Goal: Information Seeking & Learning: Learn about a topic

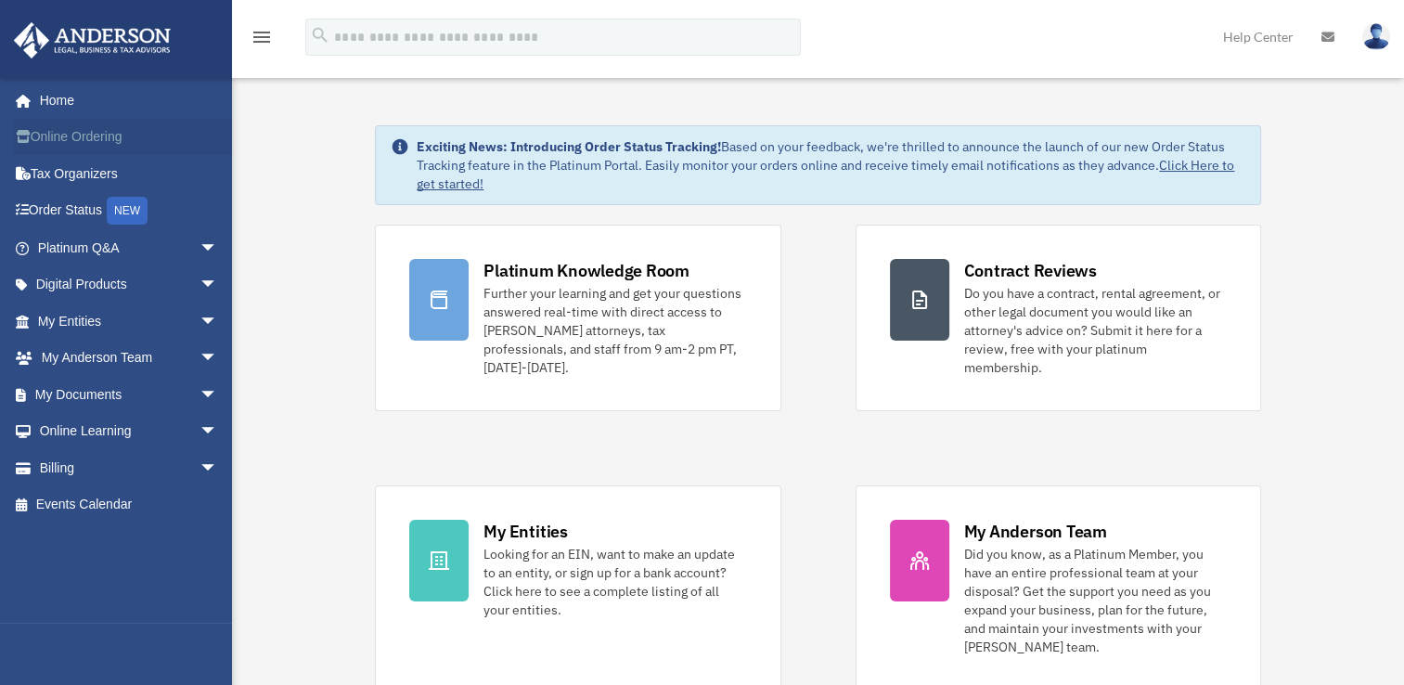
click at [58, 135] on link "Online Ordering" at bounding box center [129, 137] width 233 height 37
click at [61, 136] on link "Online Ordering" at bounding box center [129, 137] width 233 height 37
click at [89, 171] on link "Tax Organizers" at bounding box center [129, 173] width 233 height 37
click at [81, 209] on link "Order Status NEW" at bounding box center [129, 211] width 233 height 38
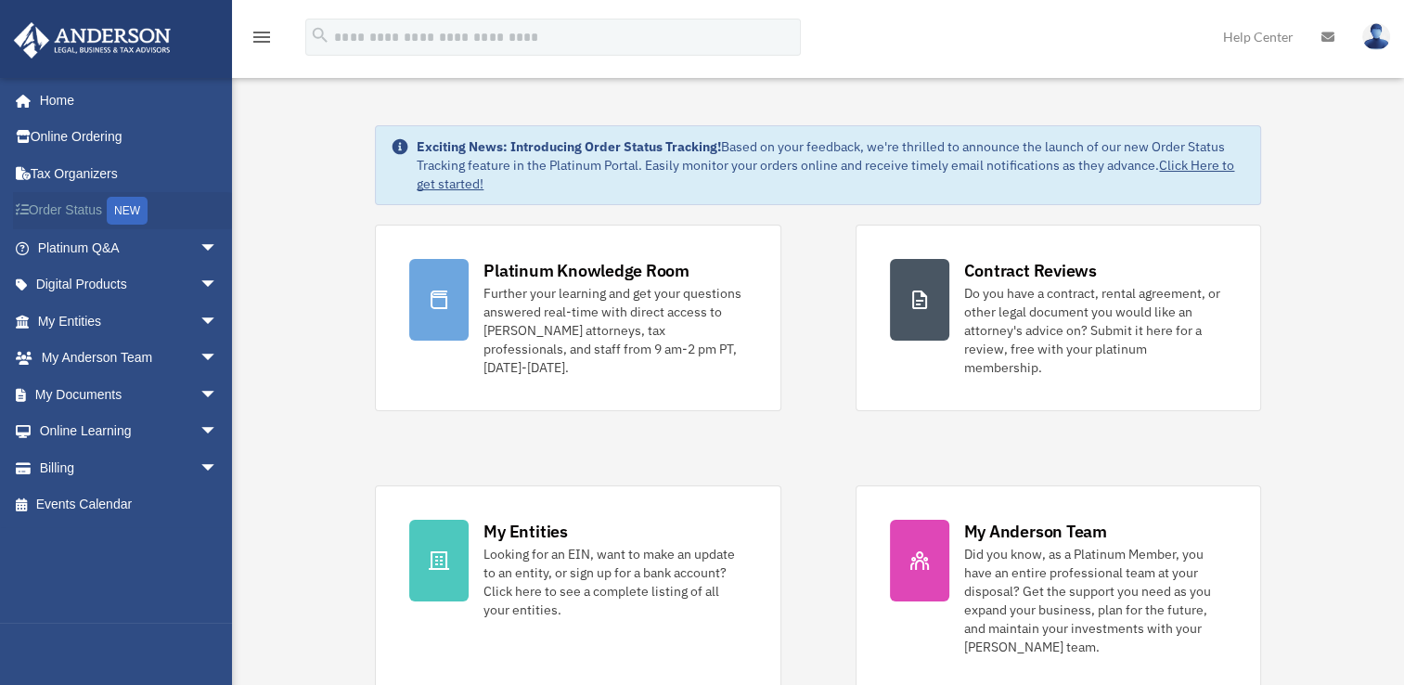
click at [81, 209] on link "Order Status NEW" at bounding box center [129, 211] width 233 height 38
click at [76, 244] on link "Platinum Q&A arrow_drop_down" at bounding box center [129, 247] width 233 height 37
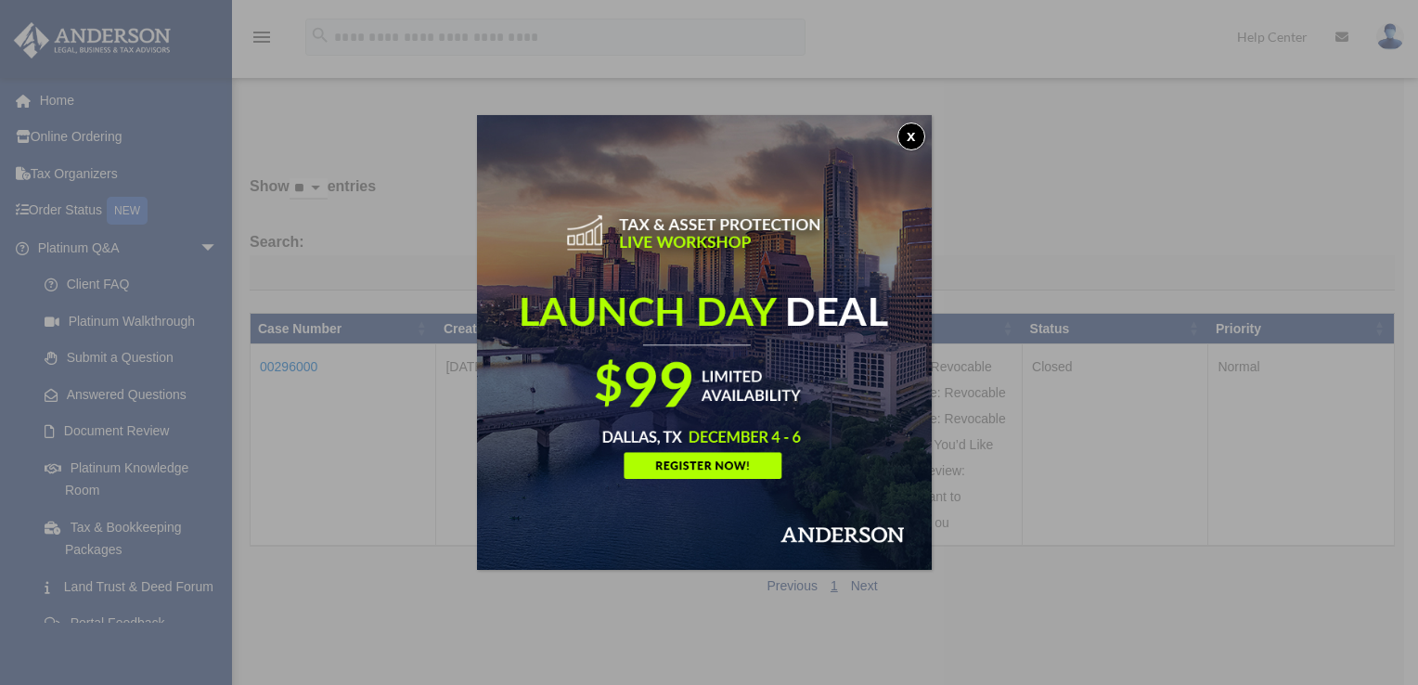
click at [919, 134] on button "x" at bounding box center [911, 136] width 28 height 28
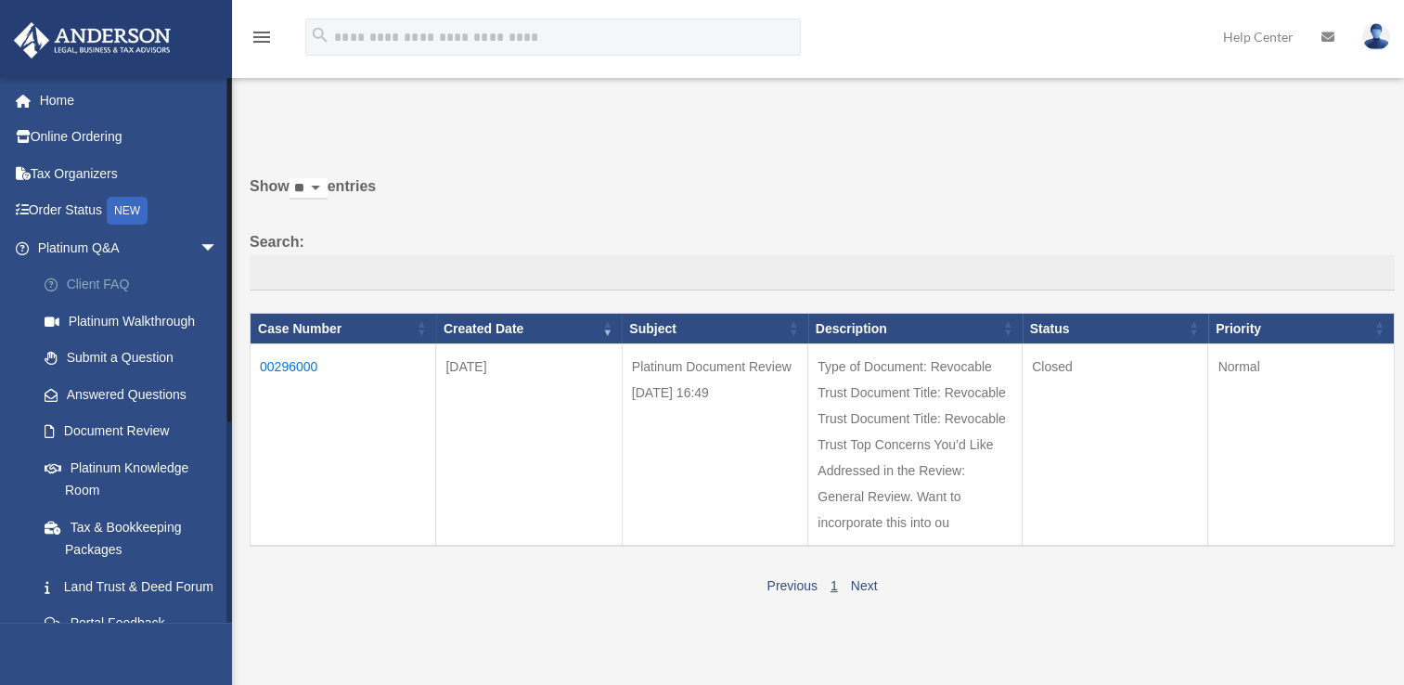
click at [95, 281] on link "Client FAQ" at bounding box center [136, 284] width 220 height 37
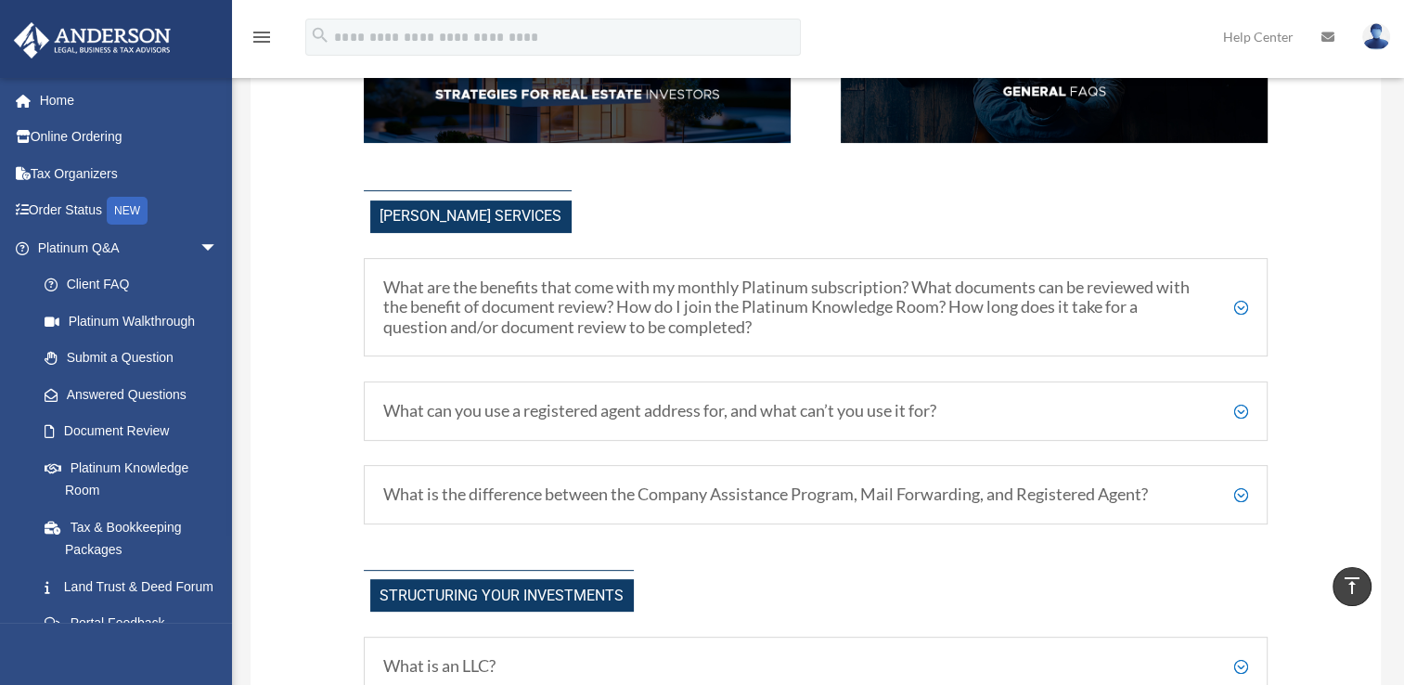
scroll to position [464, 0]
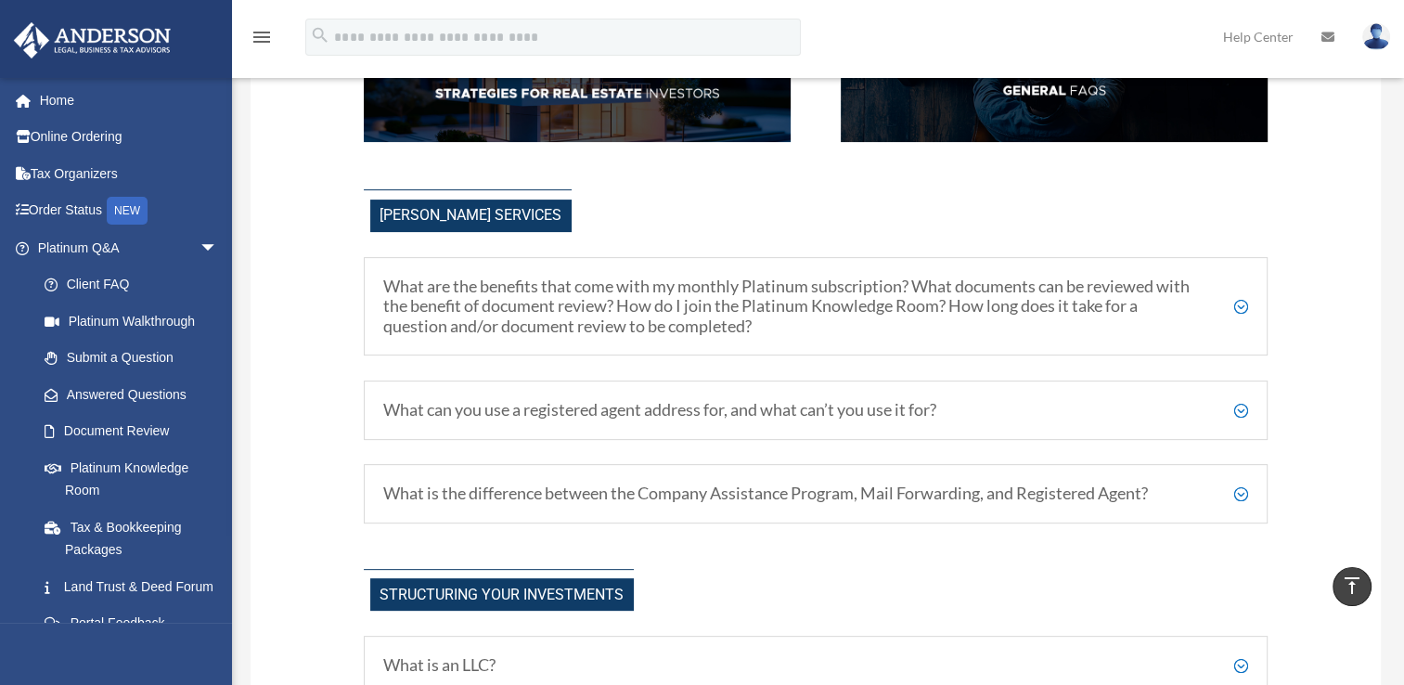
click at [1240, 302] on h5 "What are the benefits that come with my monthly Platinum subscription? What doc…" at bounding box center [815, 306] width 865 height 60
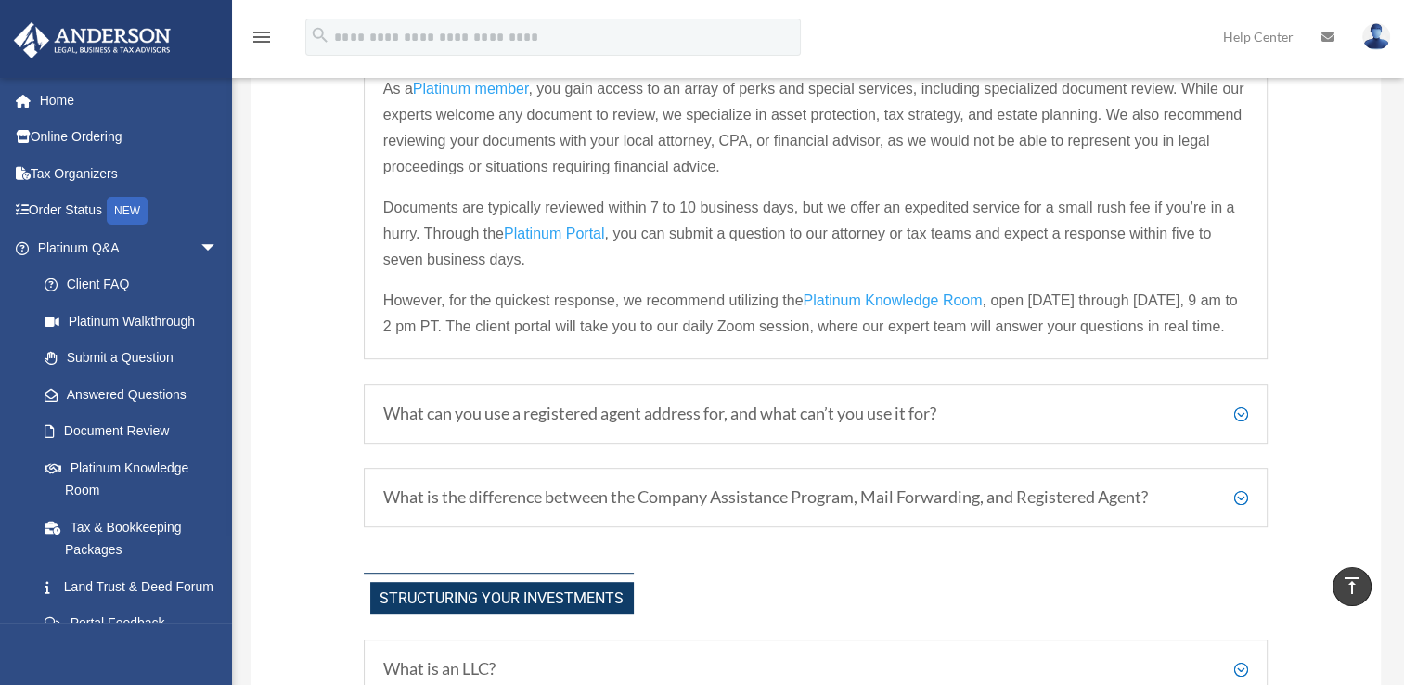
scroll to position [835, 0]
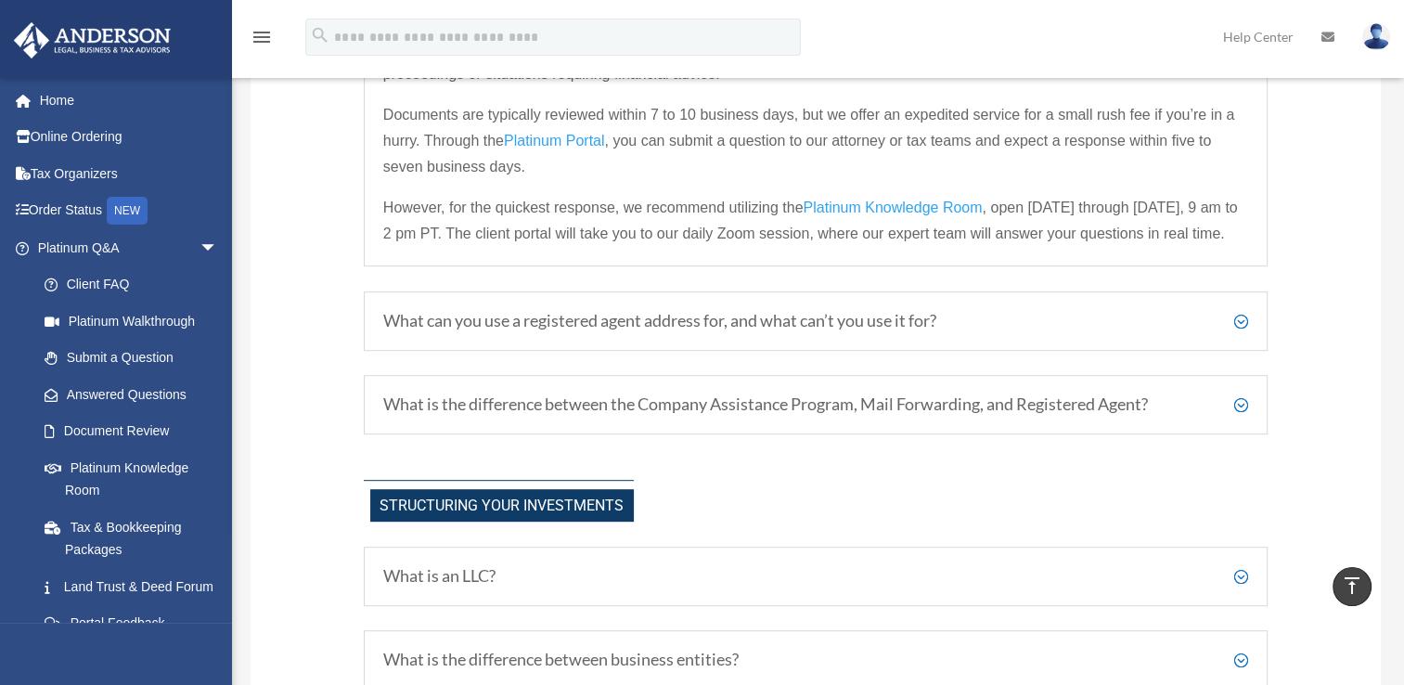
click at [1241, 317] on h5 "What can you use a registered agent address for, and what can’t you use it for?" at bounding box center [815, 321] width 865 height 20
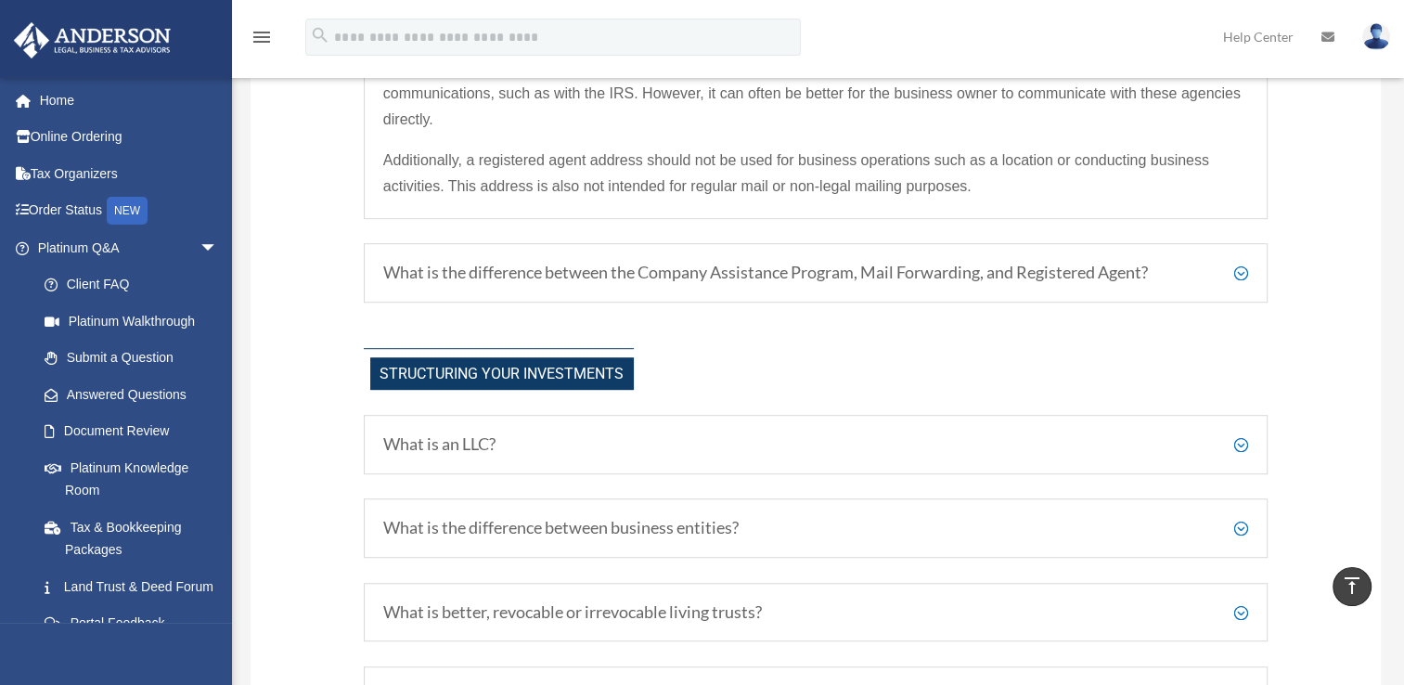
scroll to position [928, 0]
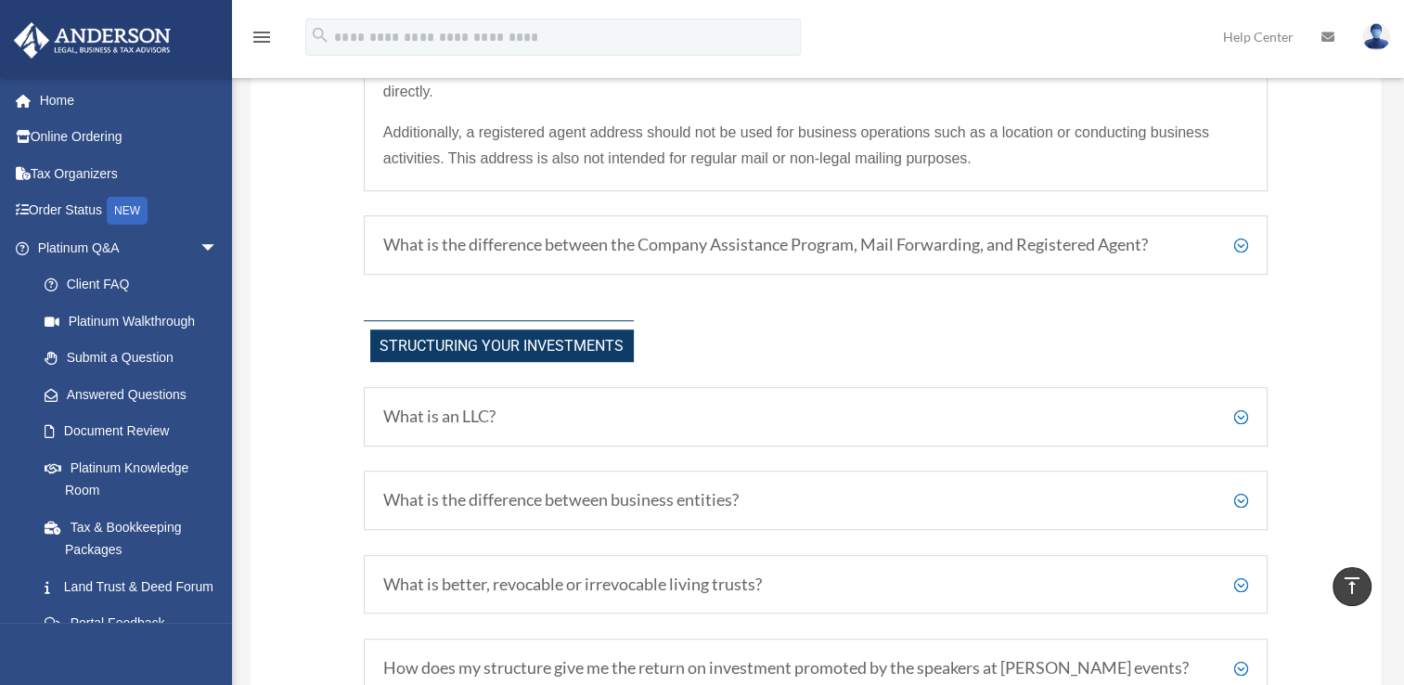
click at [1241, 241] on h5 "What is the difference between the Company Assistance Program, Mail Forwarding,…" at bounding box center [815, 245] width 865 height 20
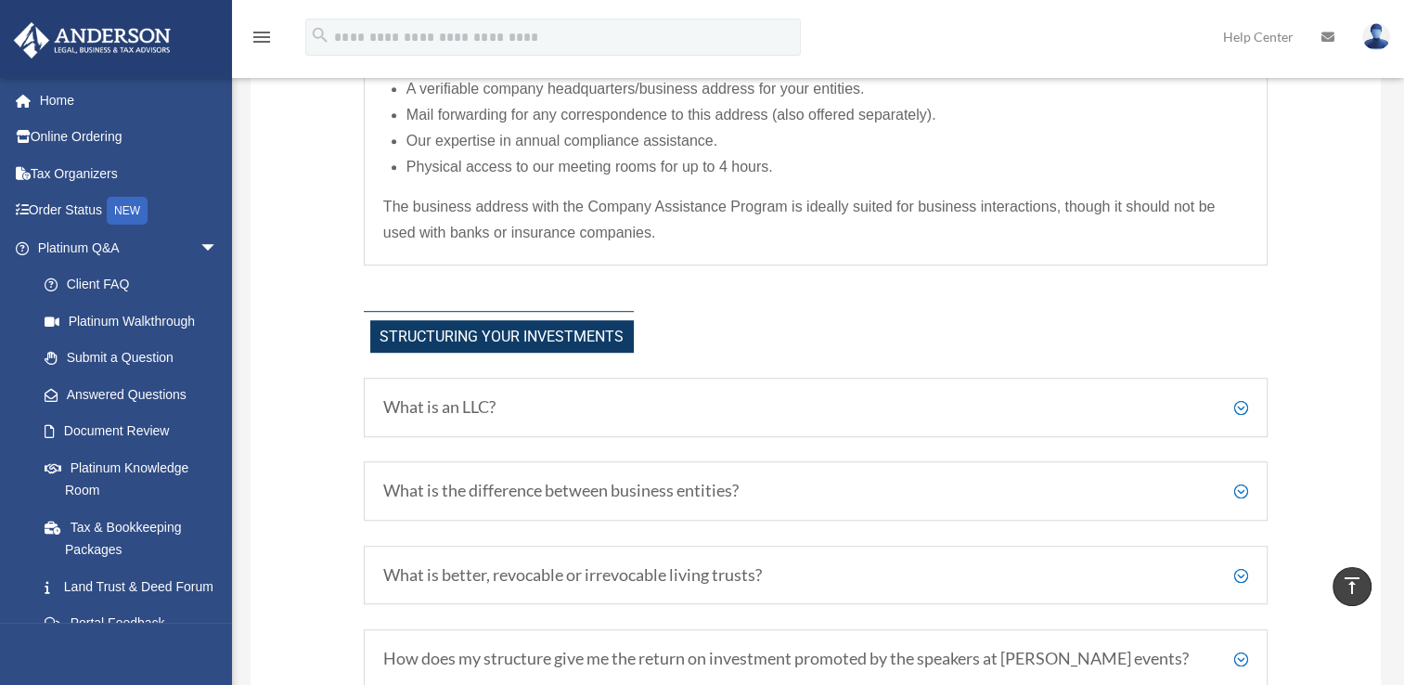
scroll to position [1065, 0]
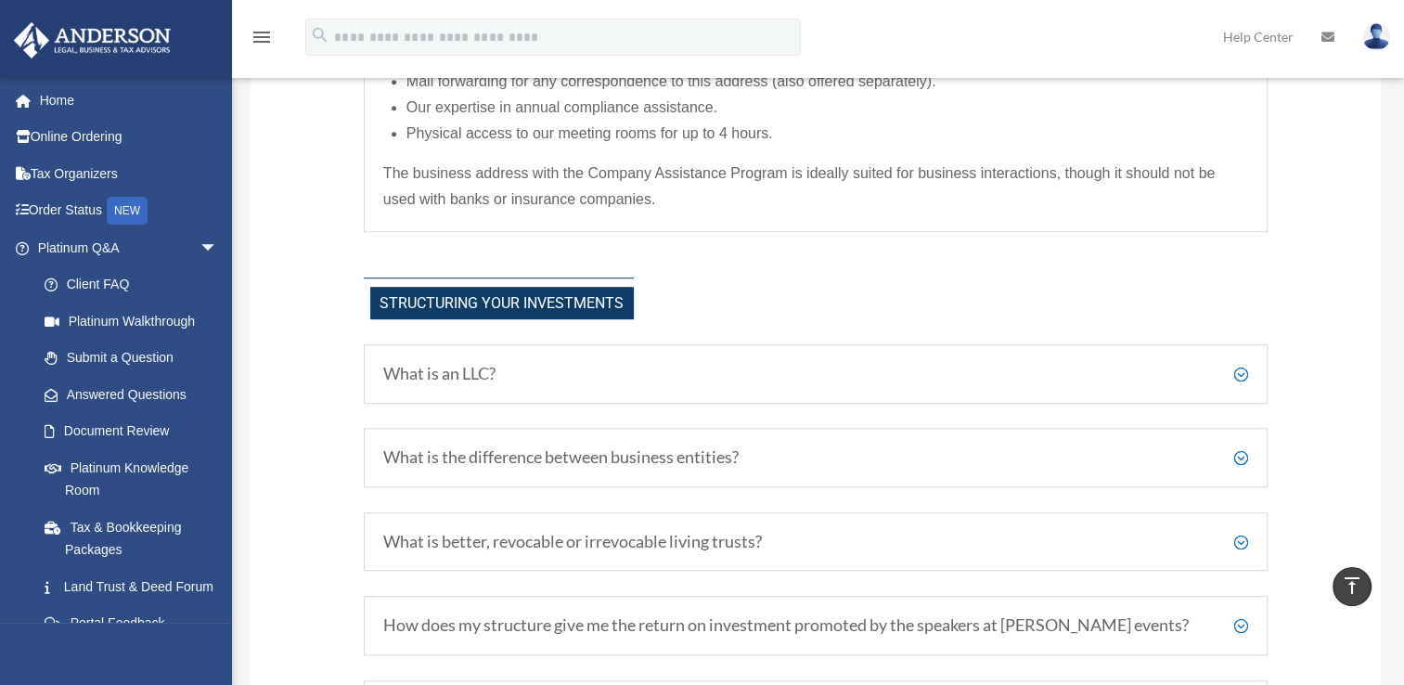
click at [1239, 369] on h5 "What is an LLC?" at bounding box center [815, 374] width 865 height 20
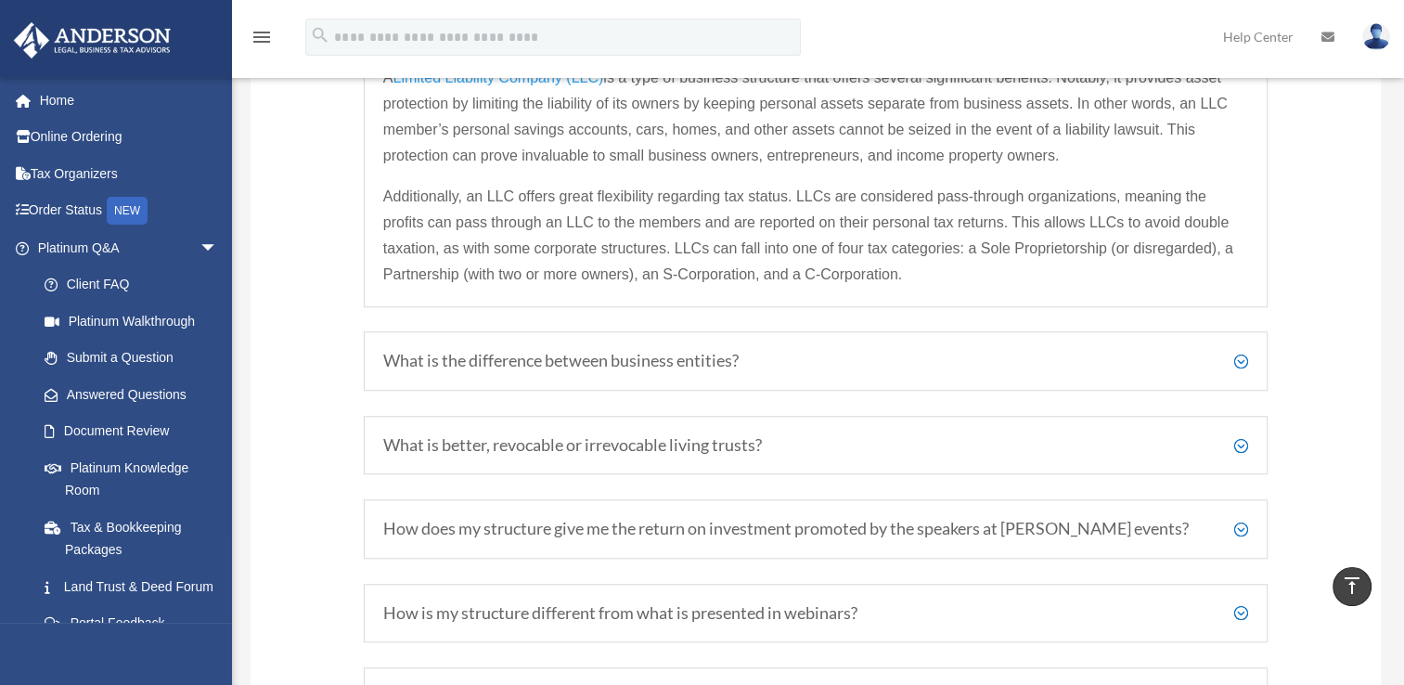
scroll to position [1436, 0]
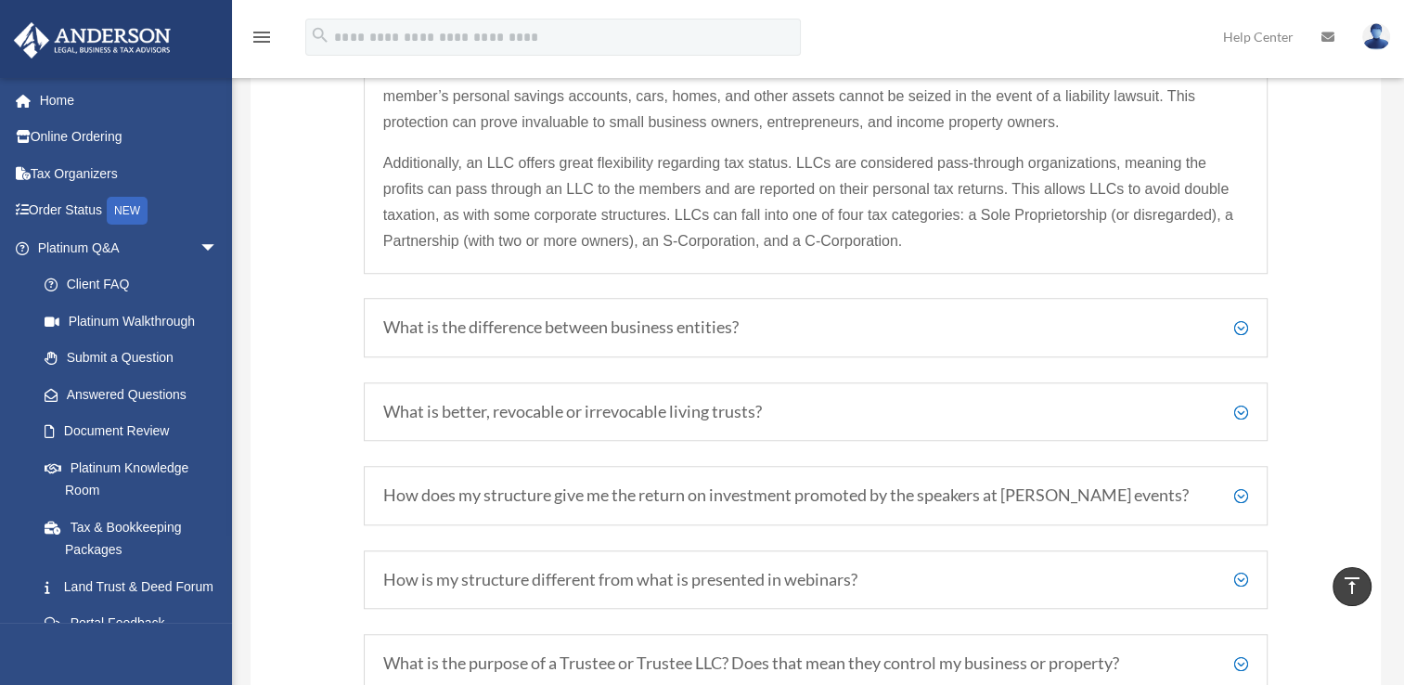
click at [1240, 322] on h5 "What is the difference between business entities?" at bounding box center [815, 327] width 865 height 20
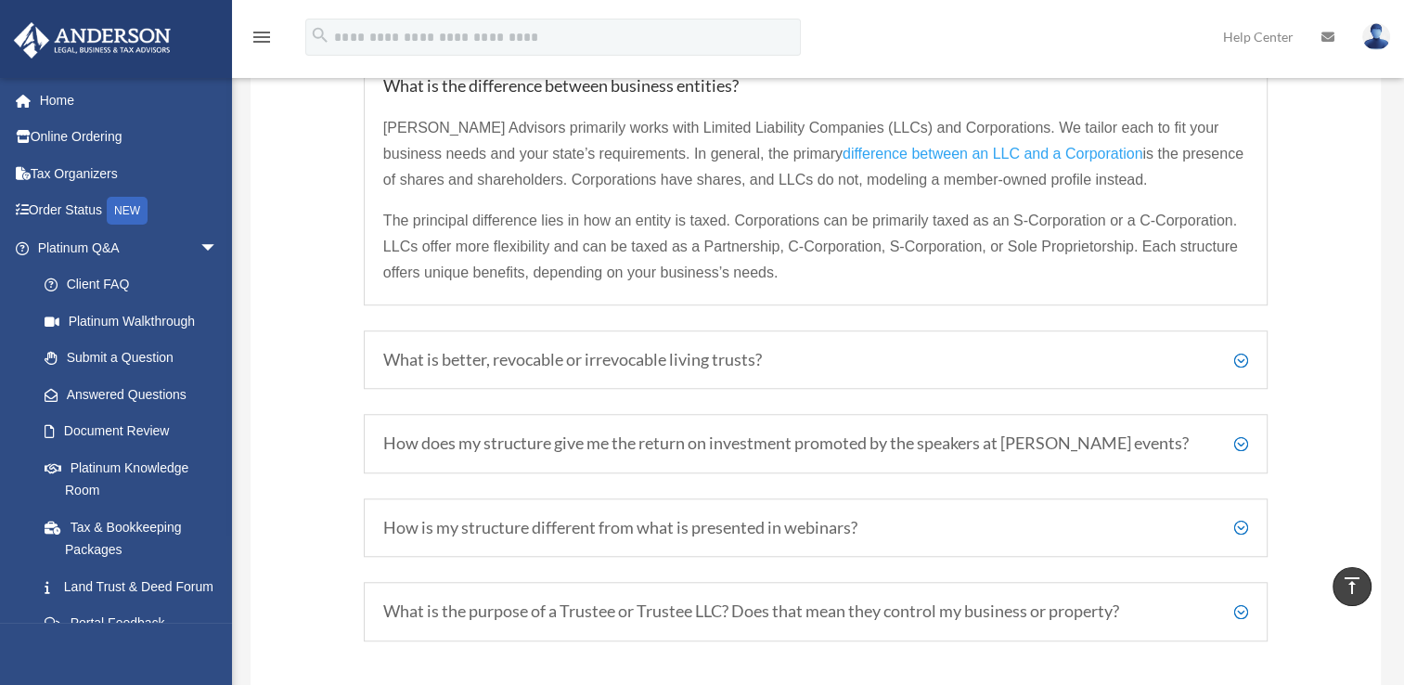
click at [1239, 354] on h5 "What is better, revocable or irrevocable living trusts?" at bounding box center [815, 360] width 865 height 20
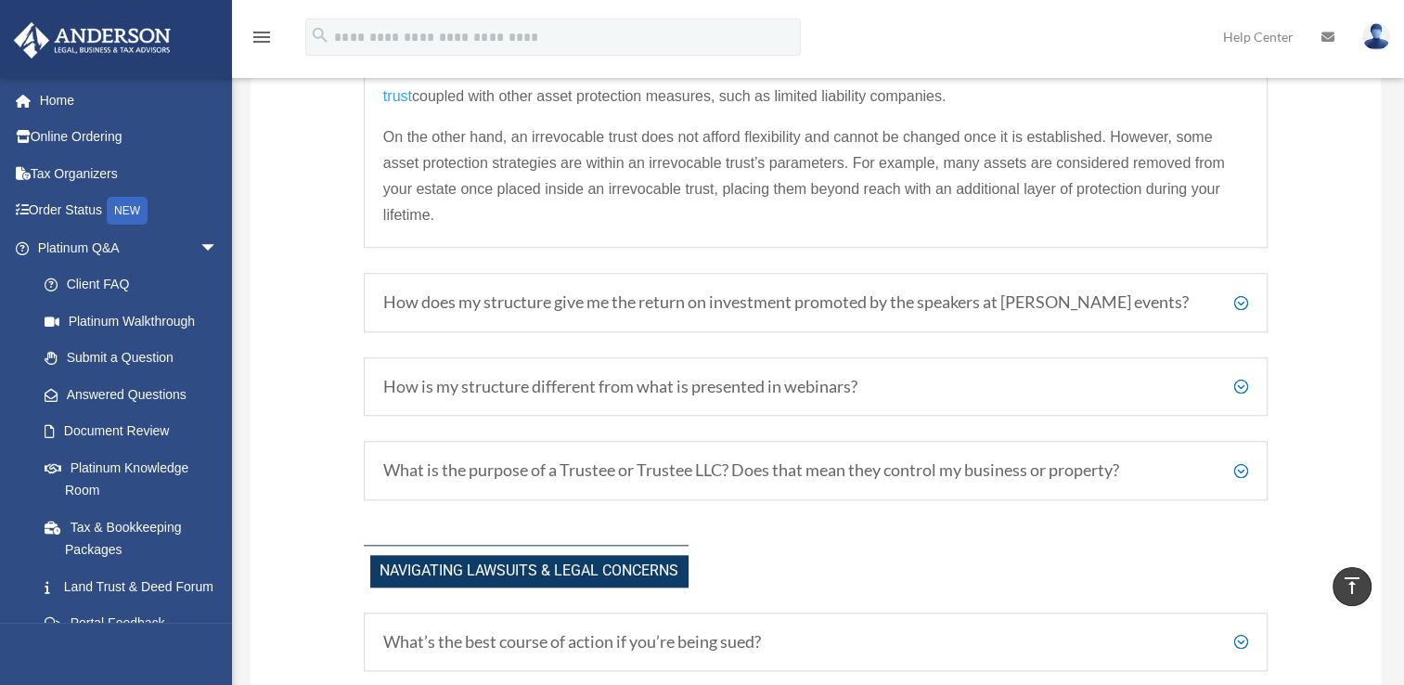
scroll to position [1715, 0]
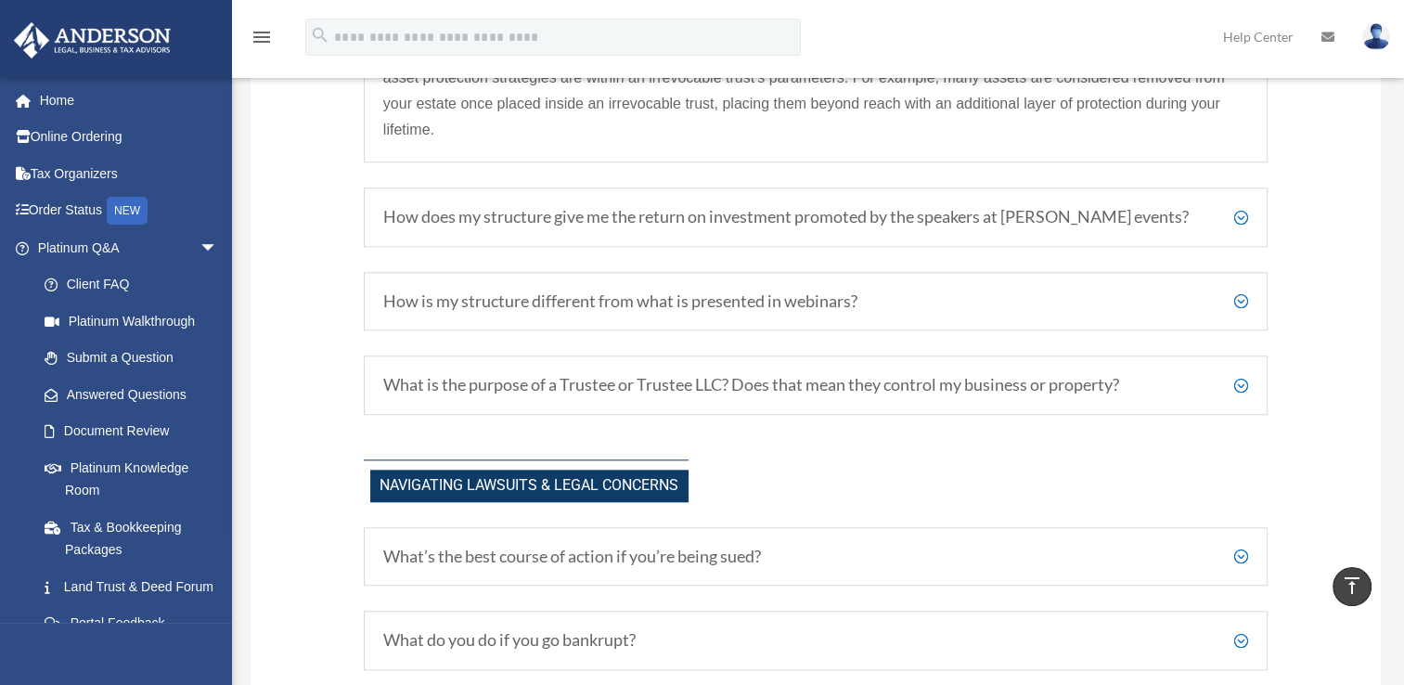
click at [1242, 210] on h5 "How does my structure give me the return on investment promoted by the speakers…" at bounding box center [815, 217] width 865 height 20
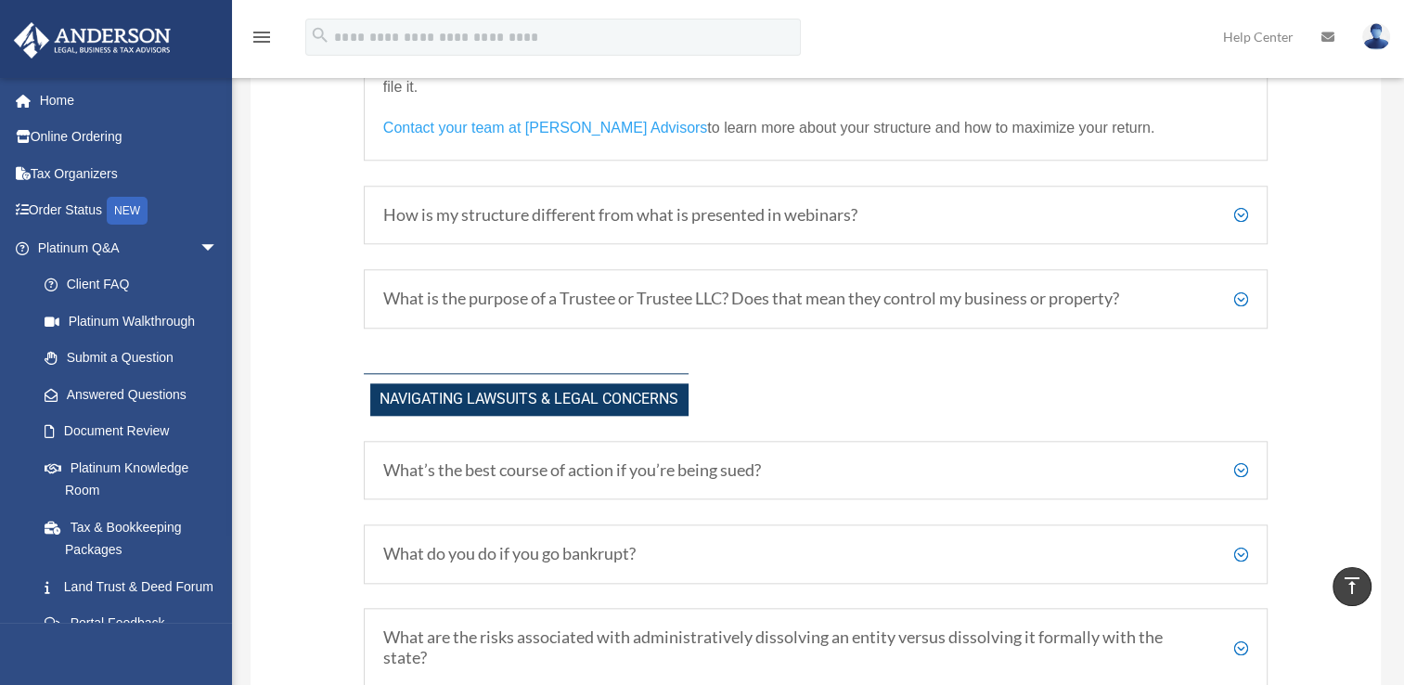
scroll to position [1796, 0]
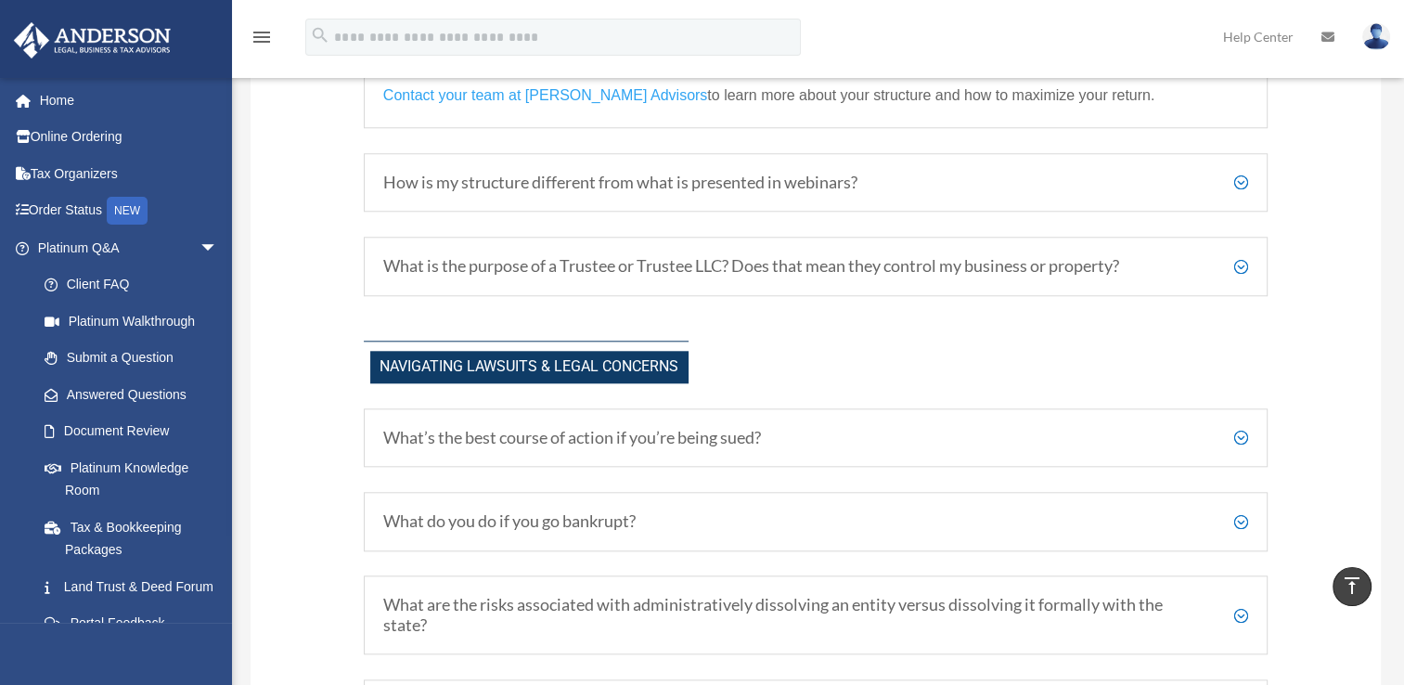
click at [1242, 173] on h5 "How is my structure different from what is presented in webinars?" at bounding box center [815, 183] width 865 height 20
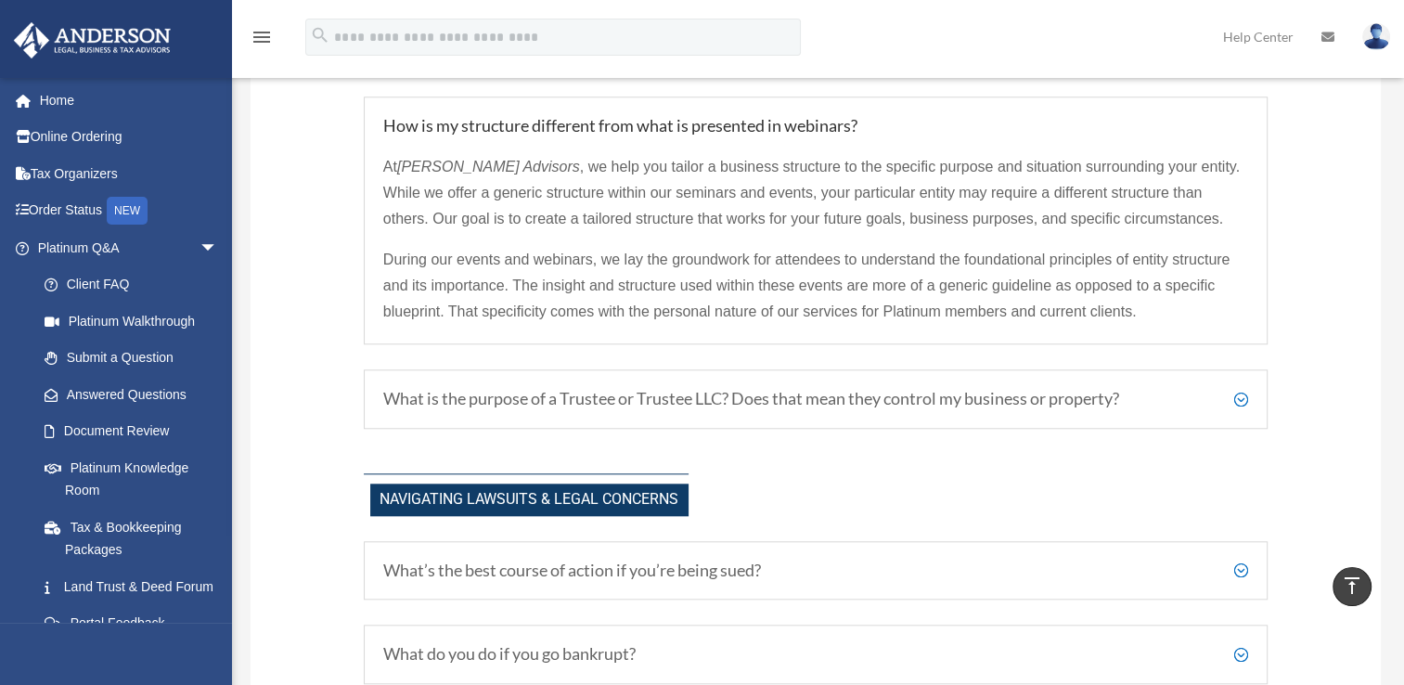
scroll to position [1693, 0]
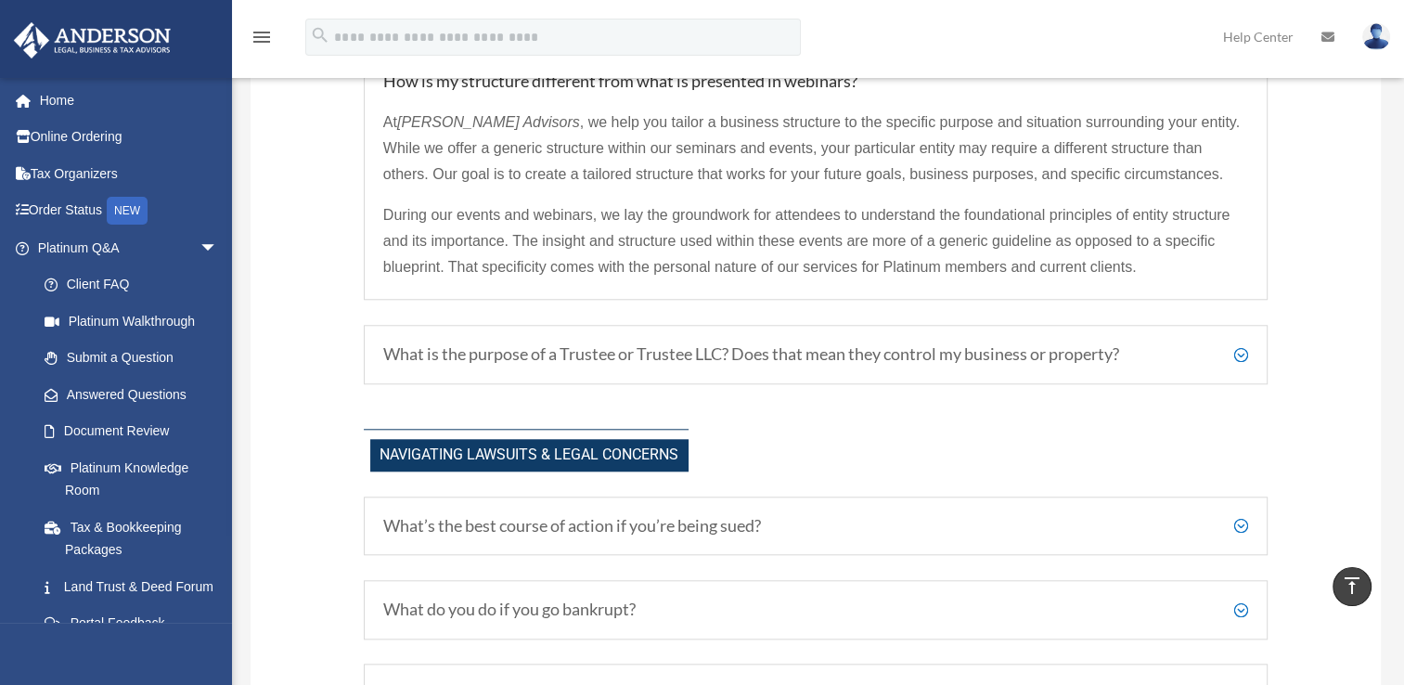
click at [1240, 347] on h5 "What is the purpose of a Trustee or Trustee LLC? Does that mean they control my…" at bounding box center [815, 354] width 865 height 20
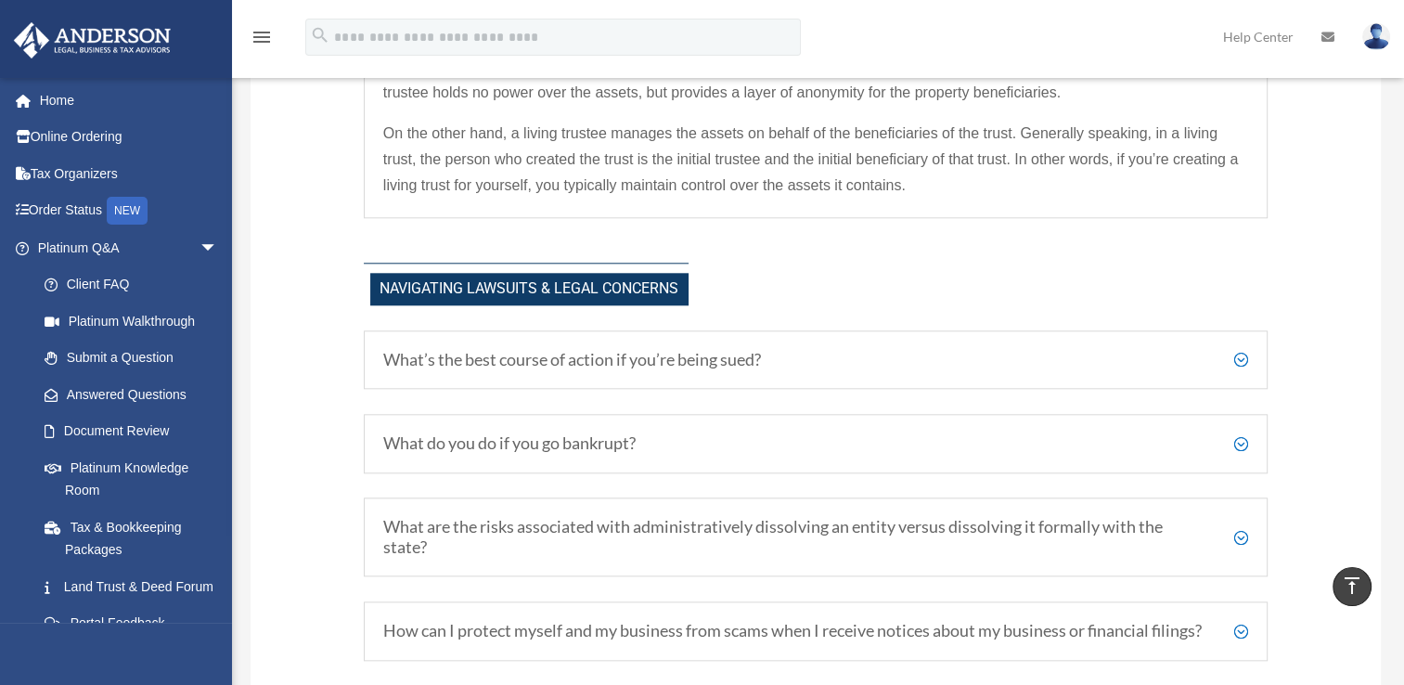
scroll to position [1879, 0]
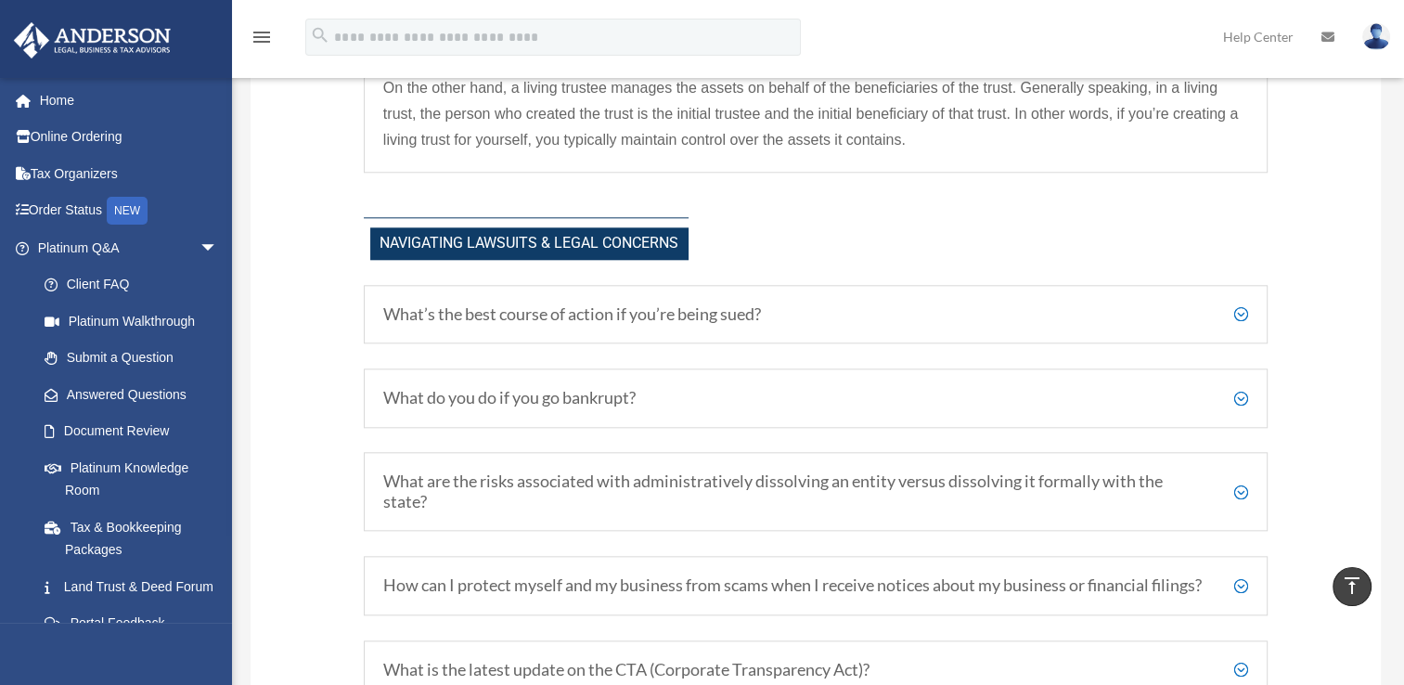
click at [1241, 304] on h5 "What’s the best course of action if you’re being sued?" at bounding box center [815, 314] width 865 height 20
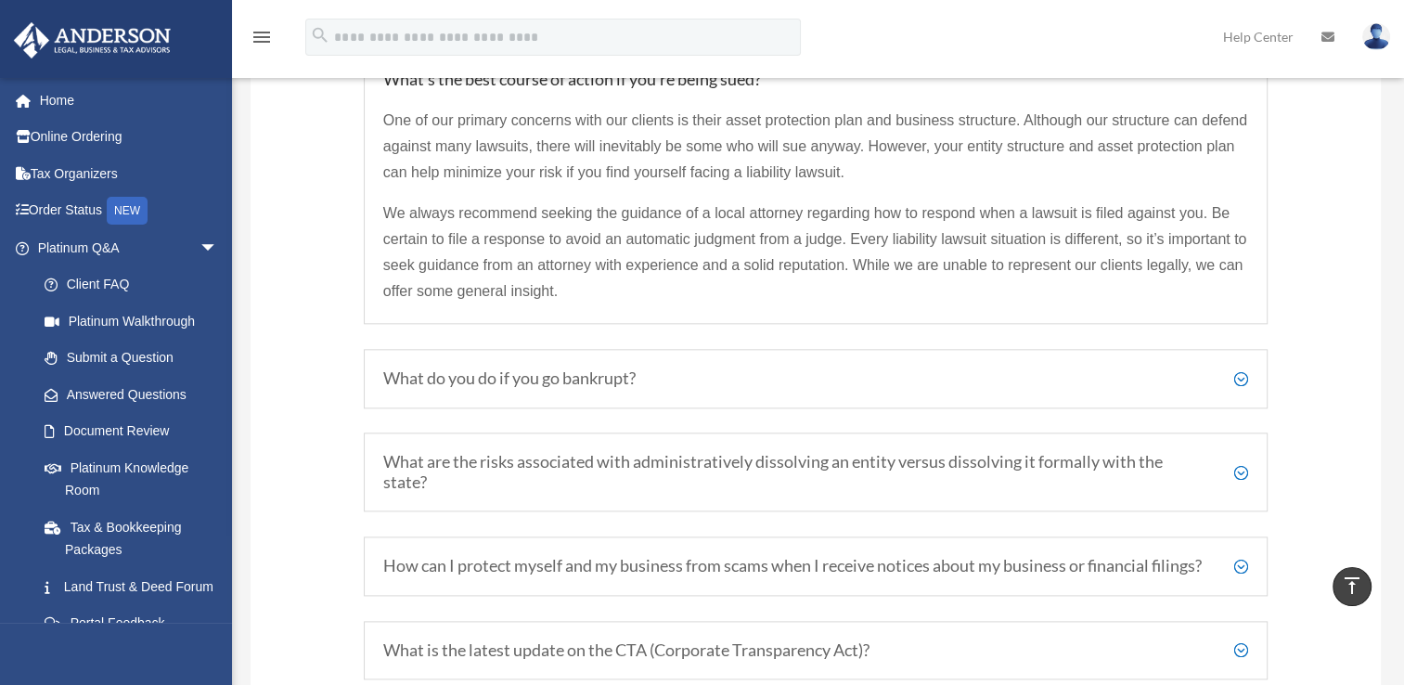
scroll to position [2157, 0]
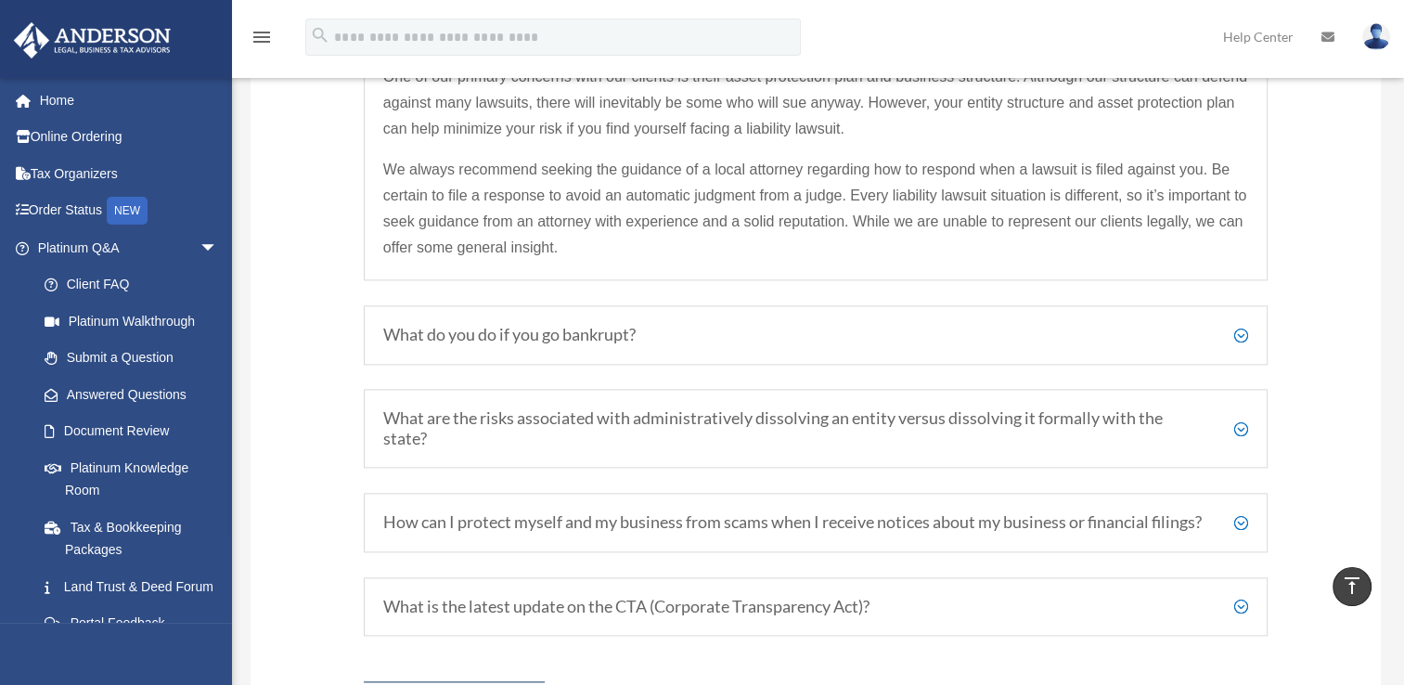
click at [1241, 327] on h5 "What do you do if you go bankrupt?" at bounding box center [815, 335] width 865 height 20
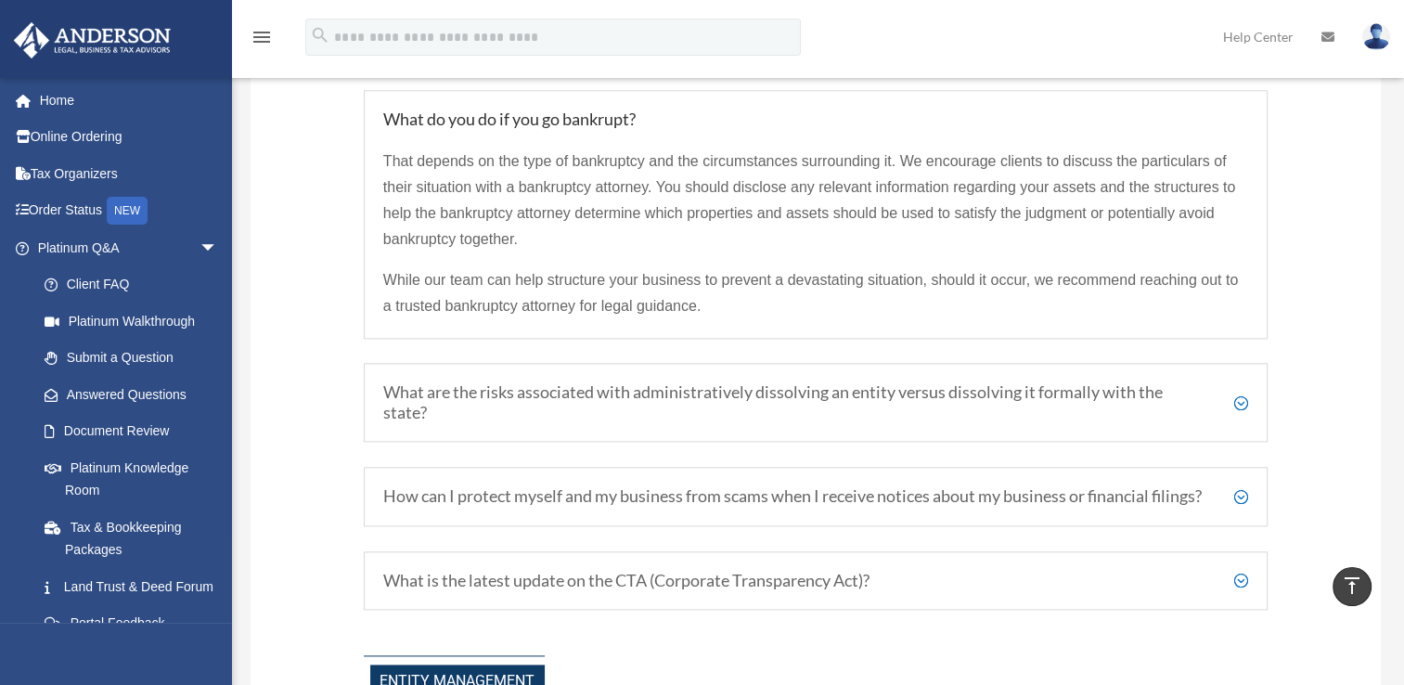
click at [1240, 395] on h5 "What are the risks associated with administratively dissolving an entity versus…" at bounding box center [815, 402] width 865 height 40
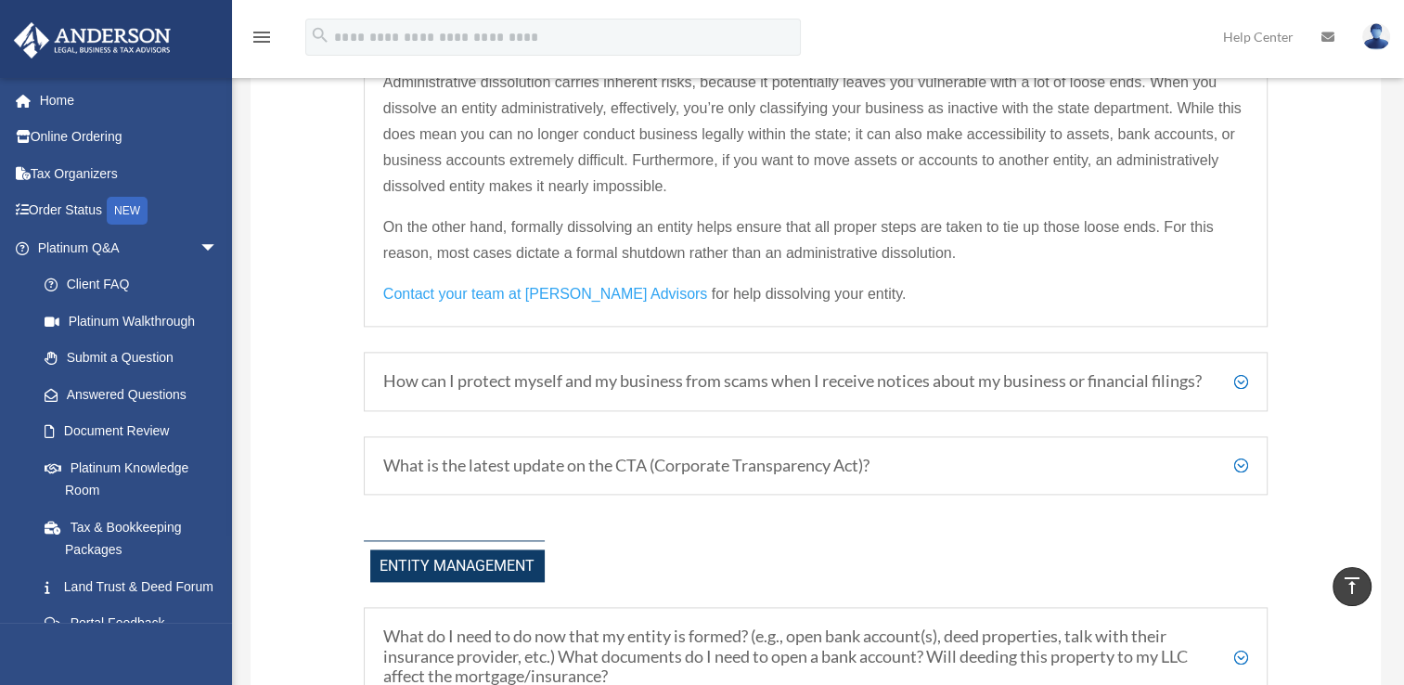
scroll to position [2343, 0]
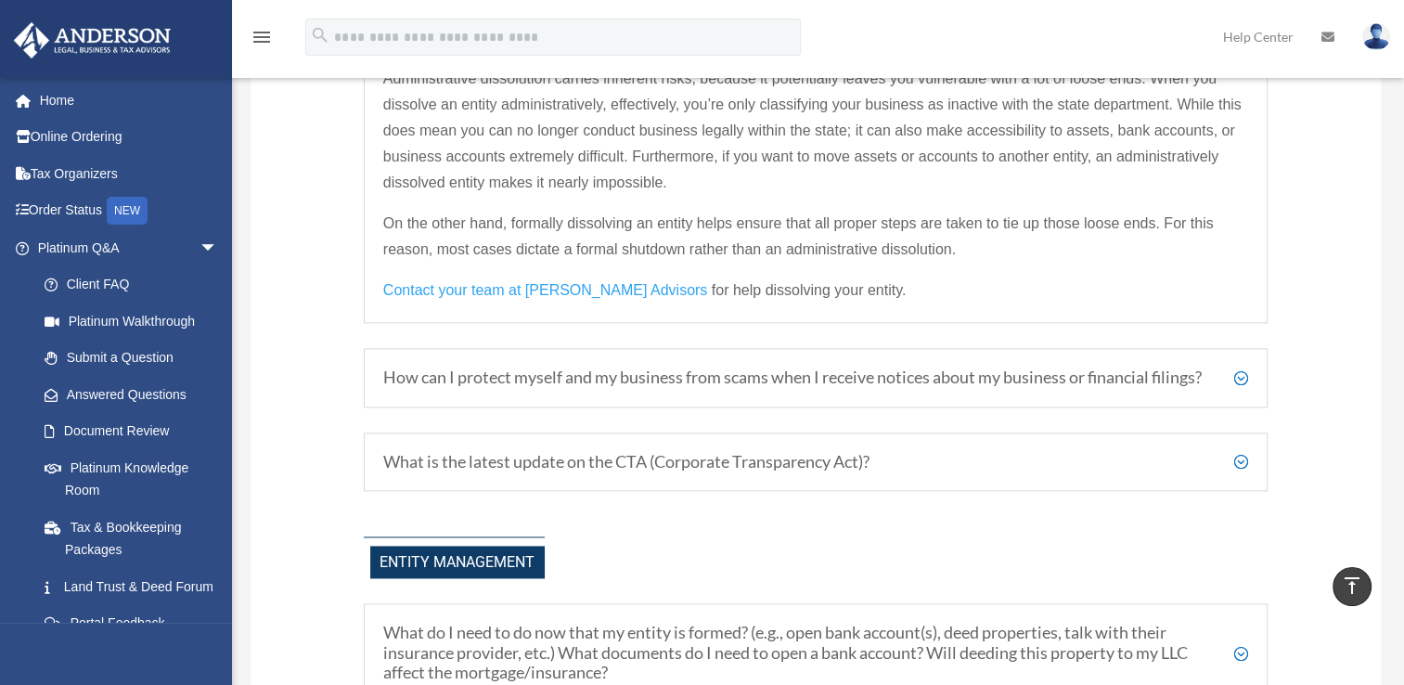
click at [1240, 379] on h5 "How can I protect myself and my business from scams when I receive notices abou…" at bounding box center [815, 377] width 865 height 20
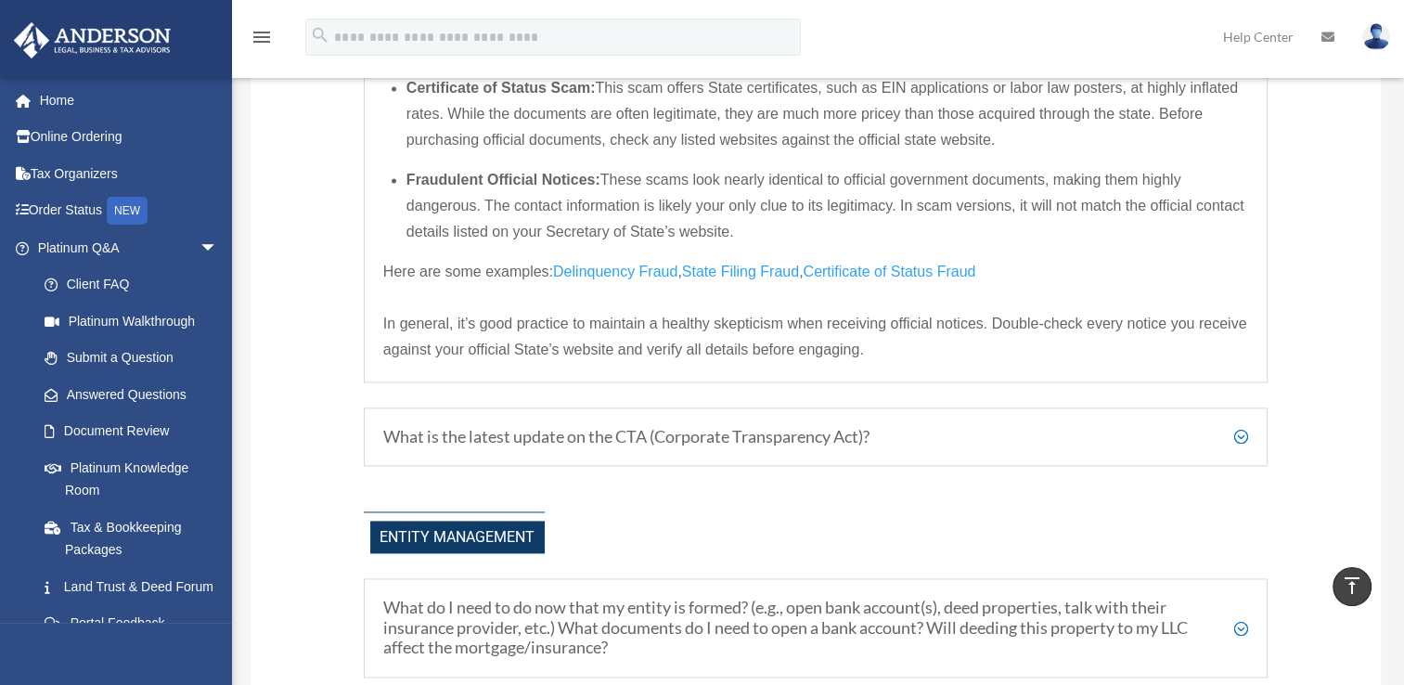
scroll to position [2621, 0]
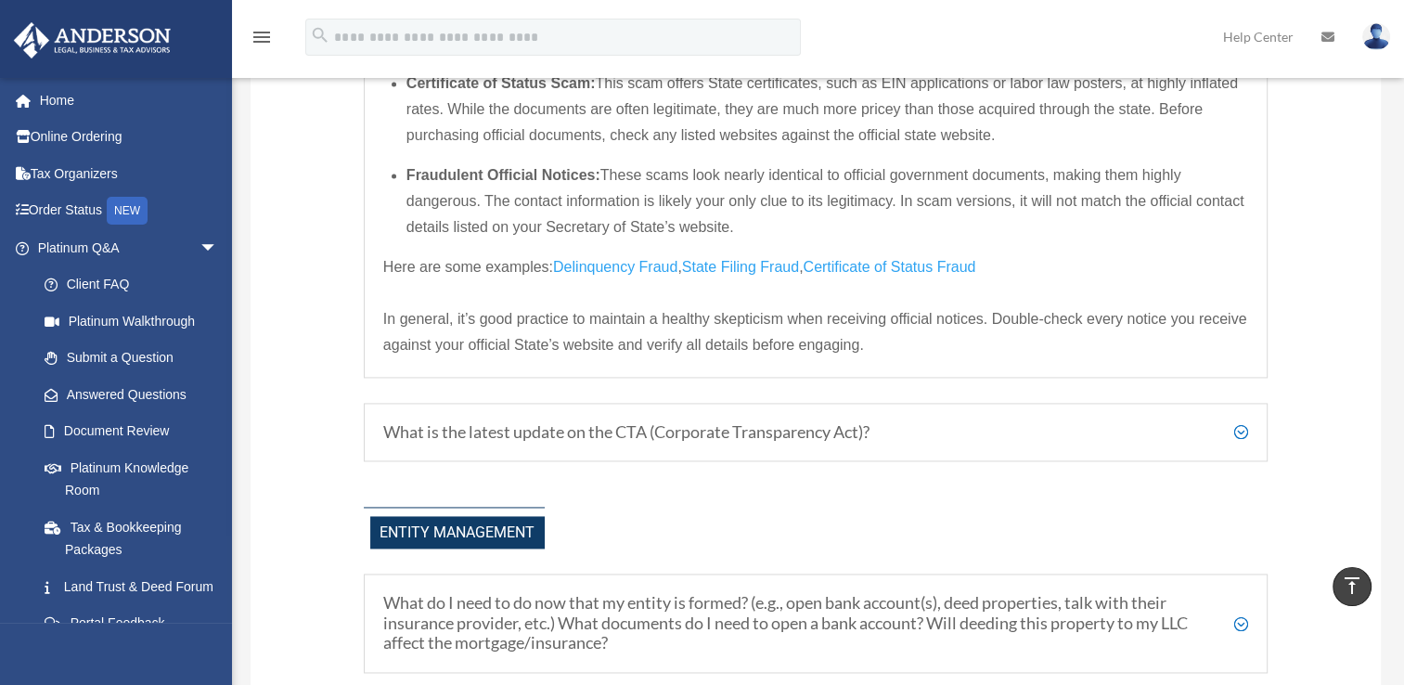
click at [1240, 443] on h5 "What is the latest update on the CTA (Corporate Transparency Act)?" at bounding box center [815, 432] width 865 height 20
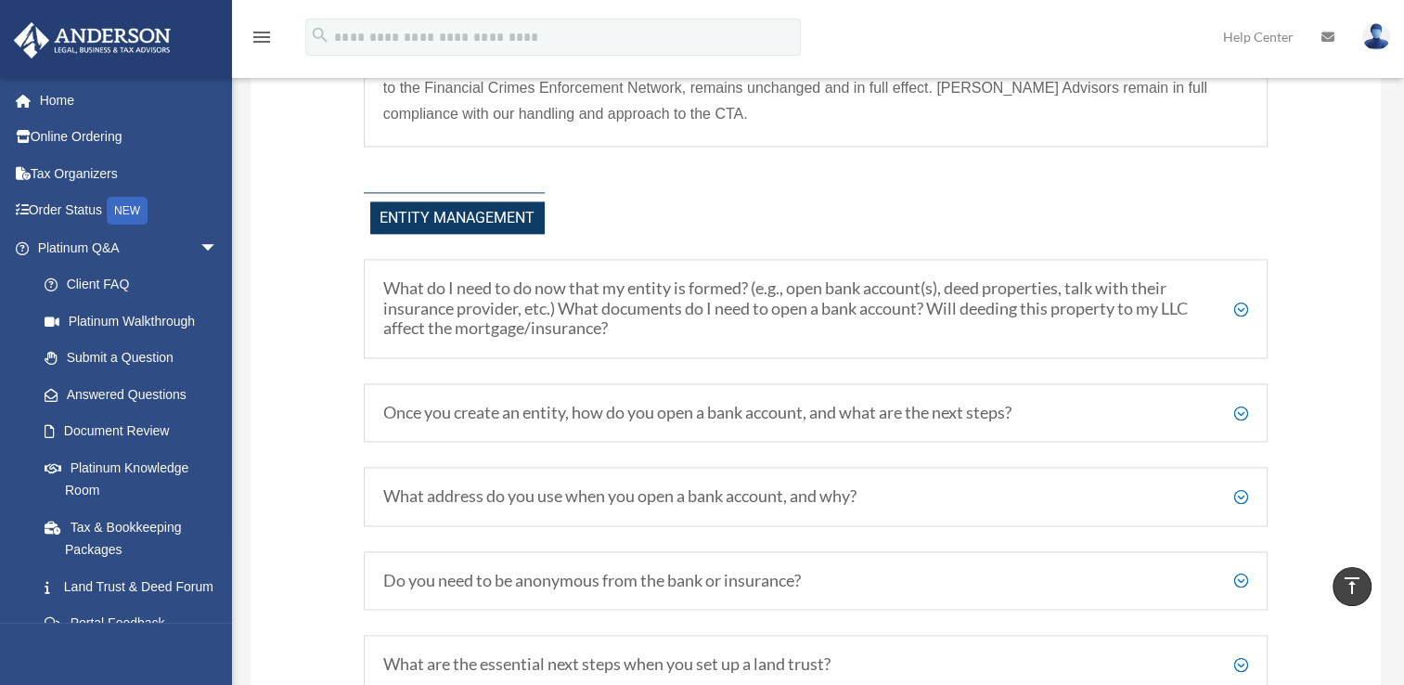
scroll to position [2486, 0]
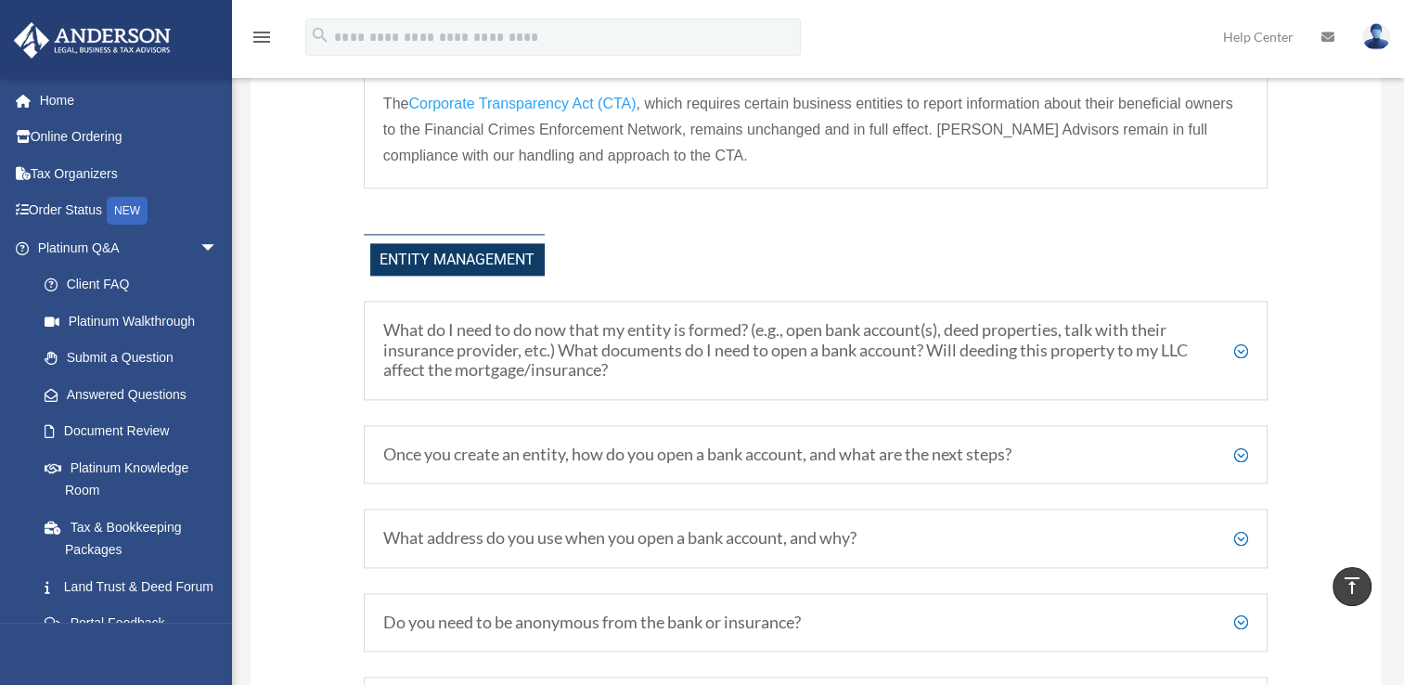
click at [1240, 465] on h5 "Once you create an entity, how do you open a bank account, and what are the nex…" at bounding box center [815, 454] width 865 height 20
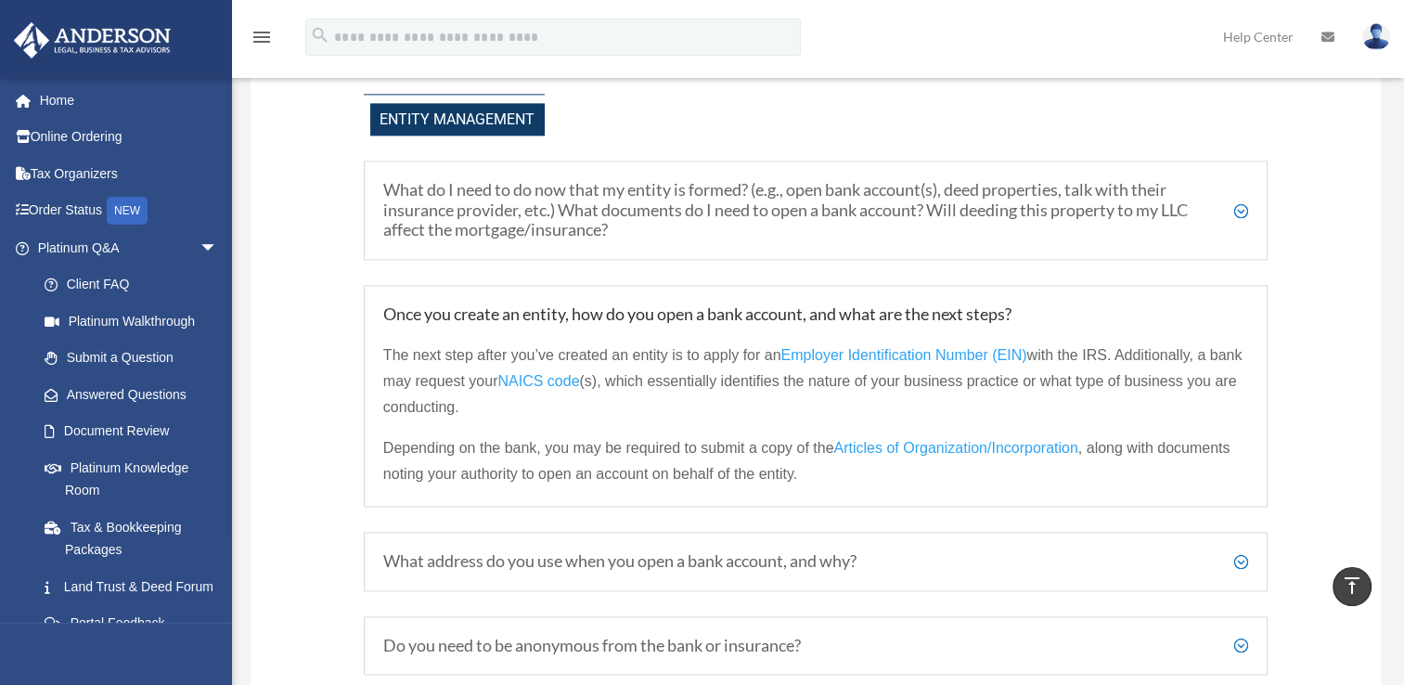
scroll to position [2671, 0]
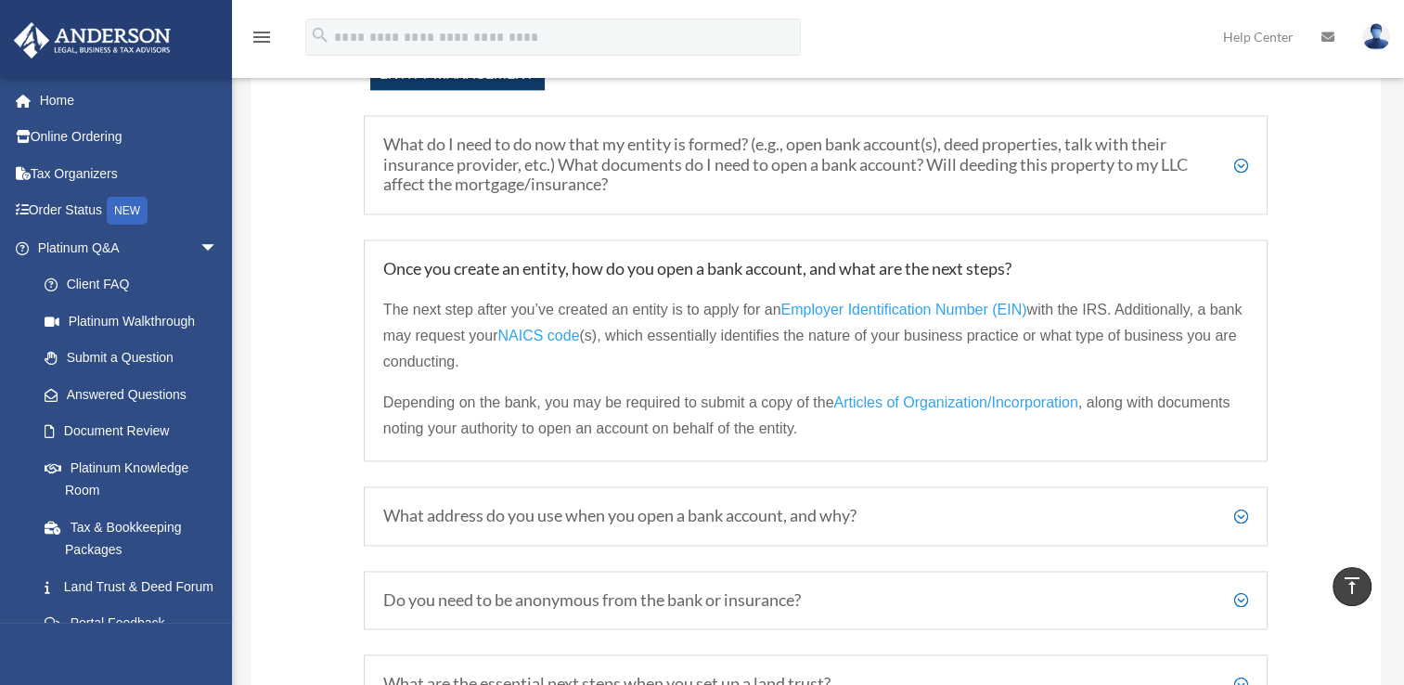
click at [1237, 526] on h5 "What address do you use when you open a bank account, and why?" at bounding box center [815, 516] width 865 height 20
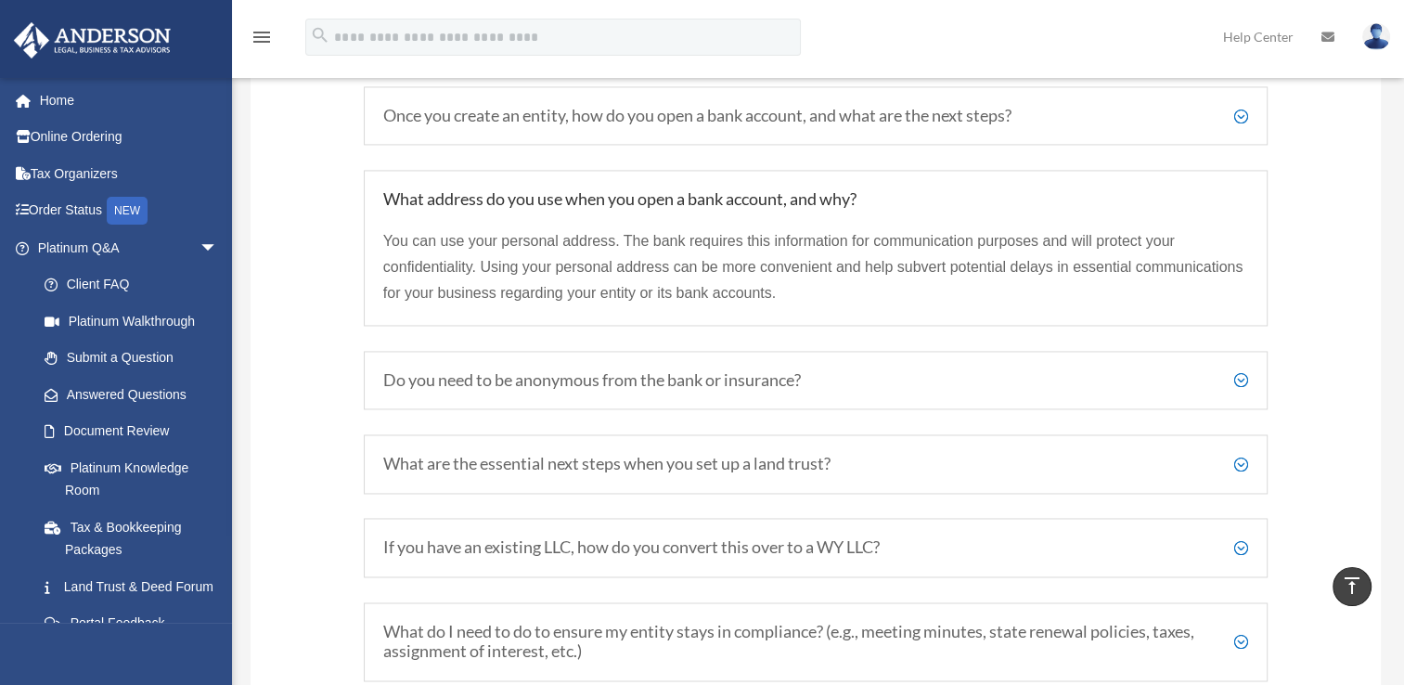
scroll to position [2857, 0]
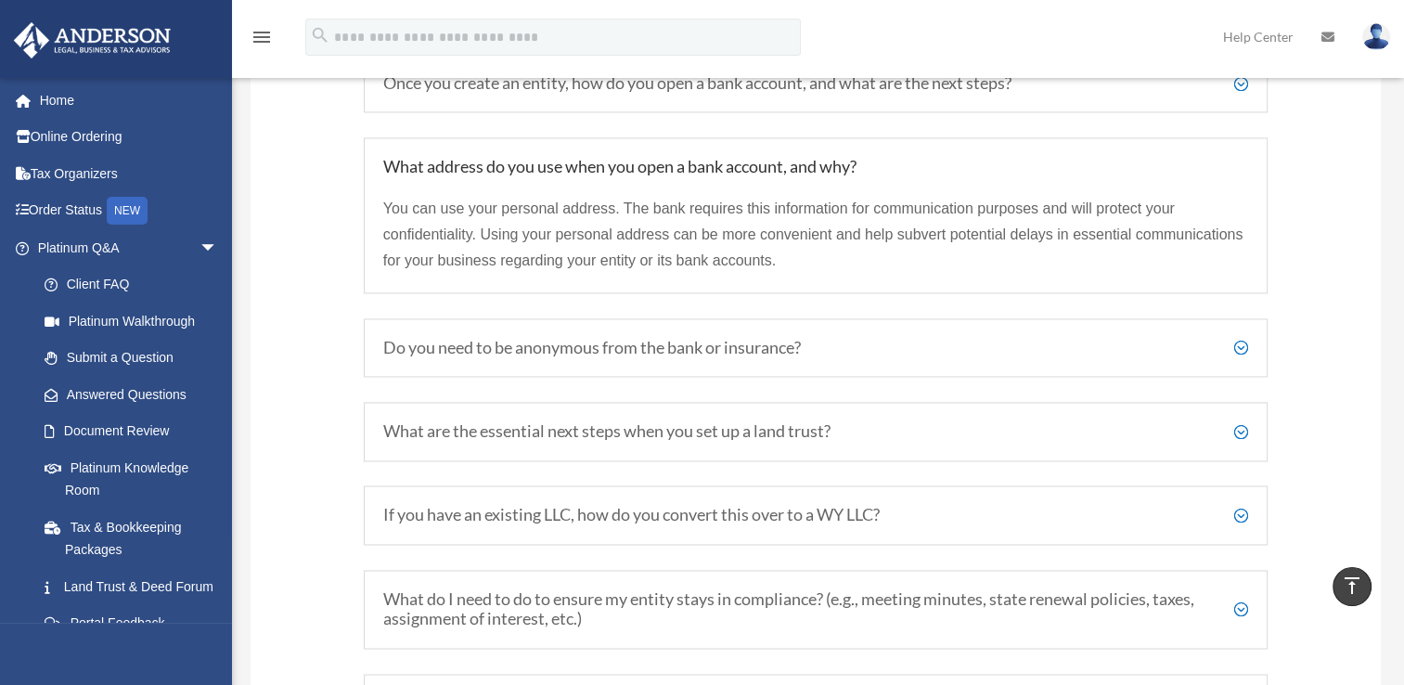
click at [1240, 358] on h5 "Do you need to be anonymous from the bank or insurance?" at bounding box center [815, 348] width 865 height 20
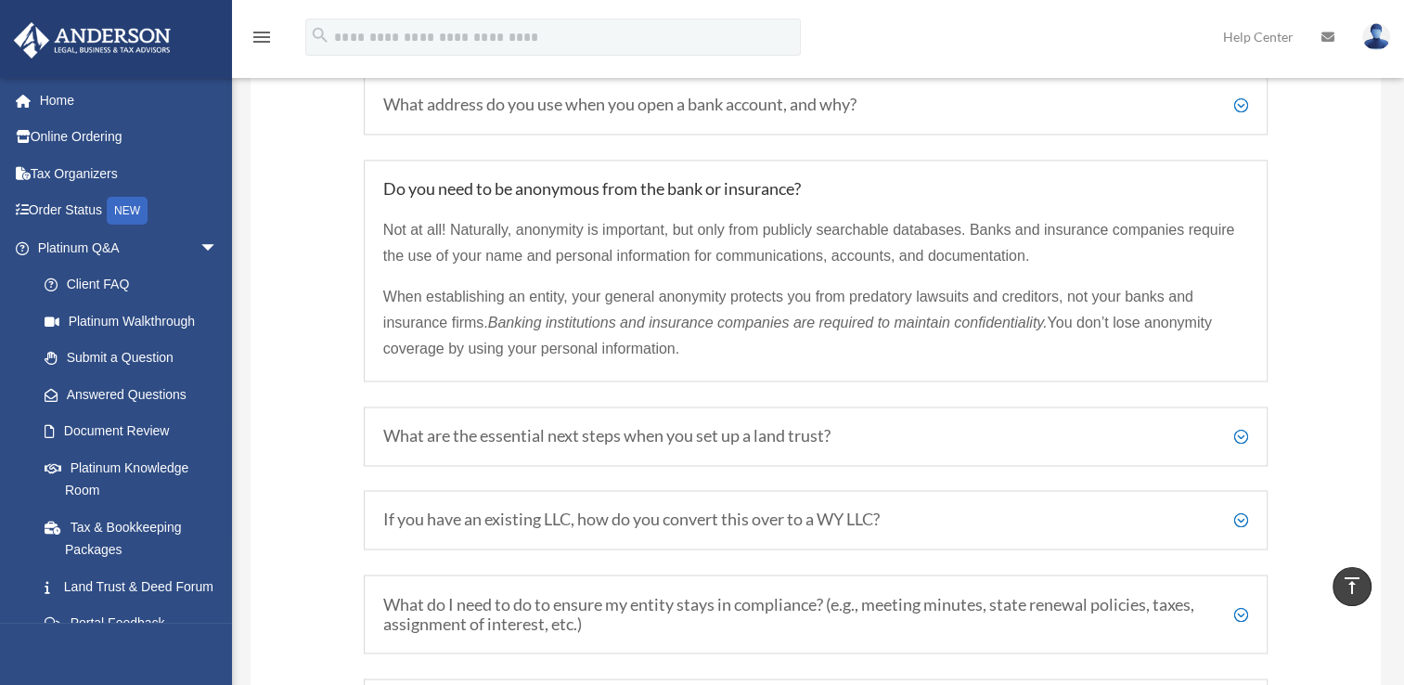
scroll to position [2950, 0]
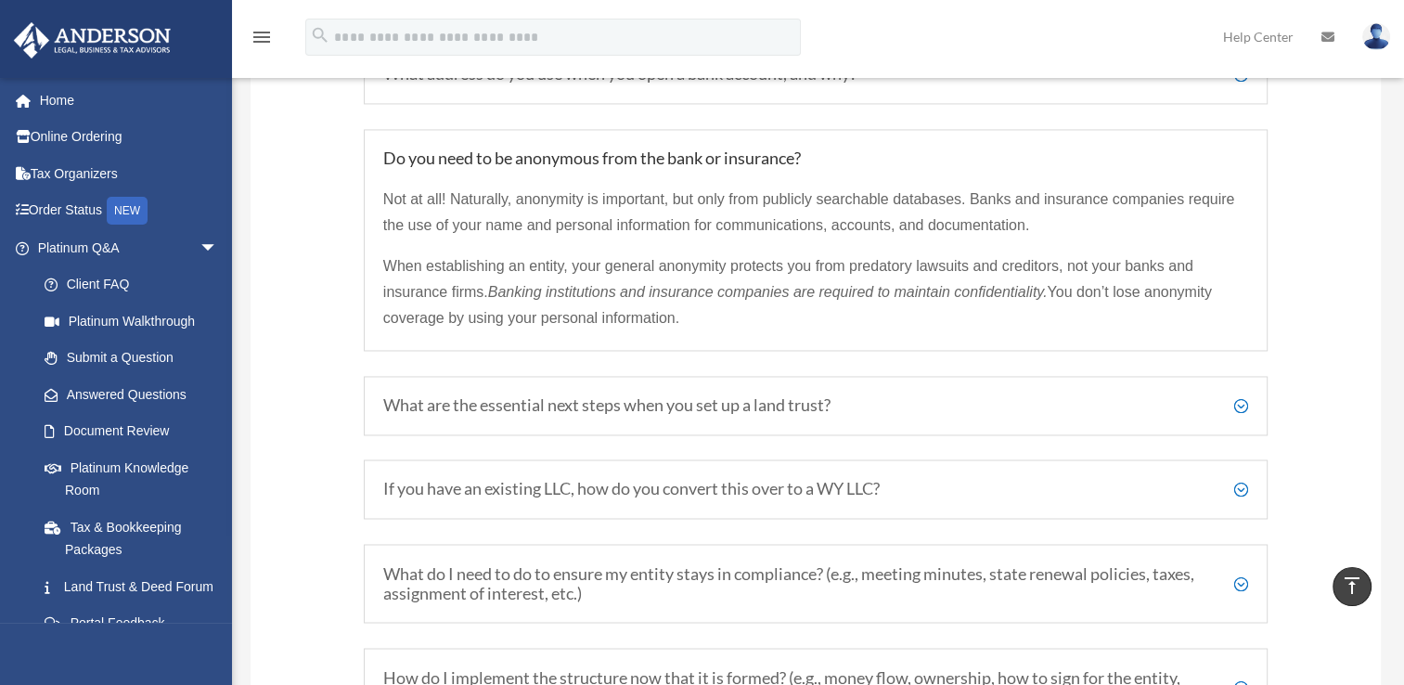
click at [1243, 411] on h5 "What are the essential next steps when you set up a land trust?" at bounding box center [815, 405] width 865 height 20
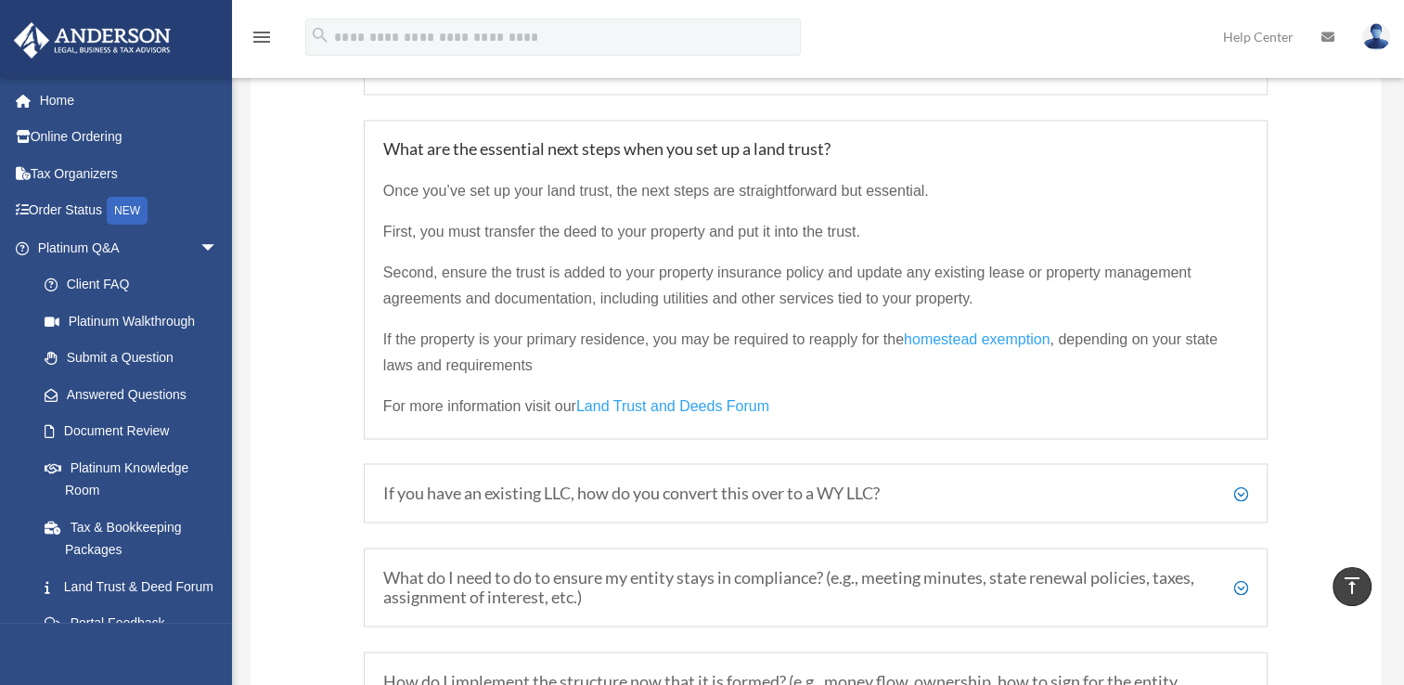
scroll to position [3135, 0]
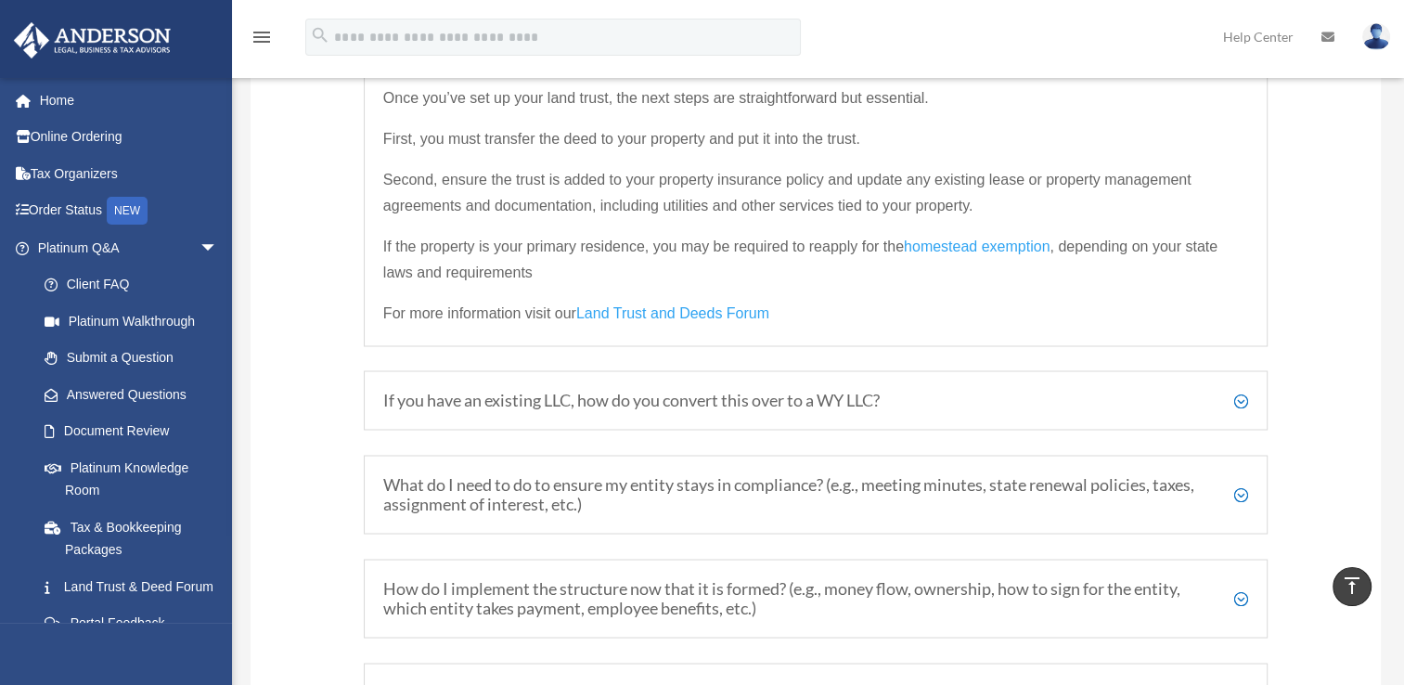
click at [1241, 406] on h5 "If you have an existing LLC, how do you convert this over to a WY LLC?" at bounding box center [815, 400] width 865 height 20
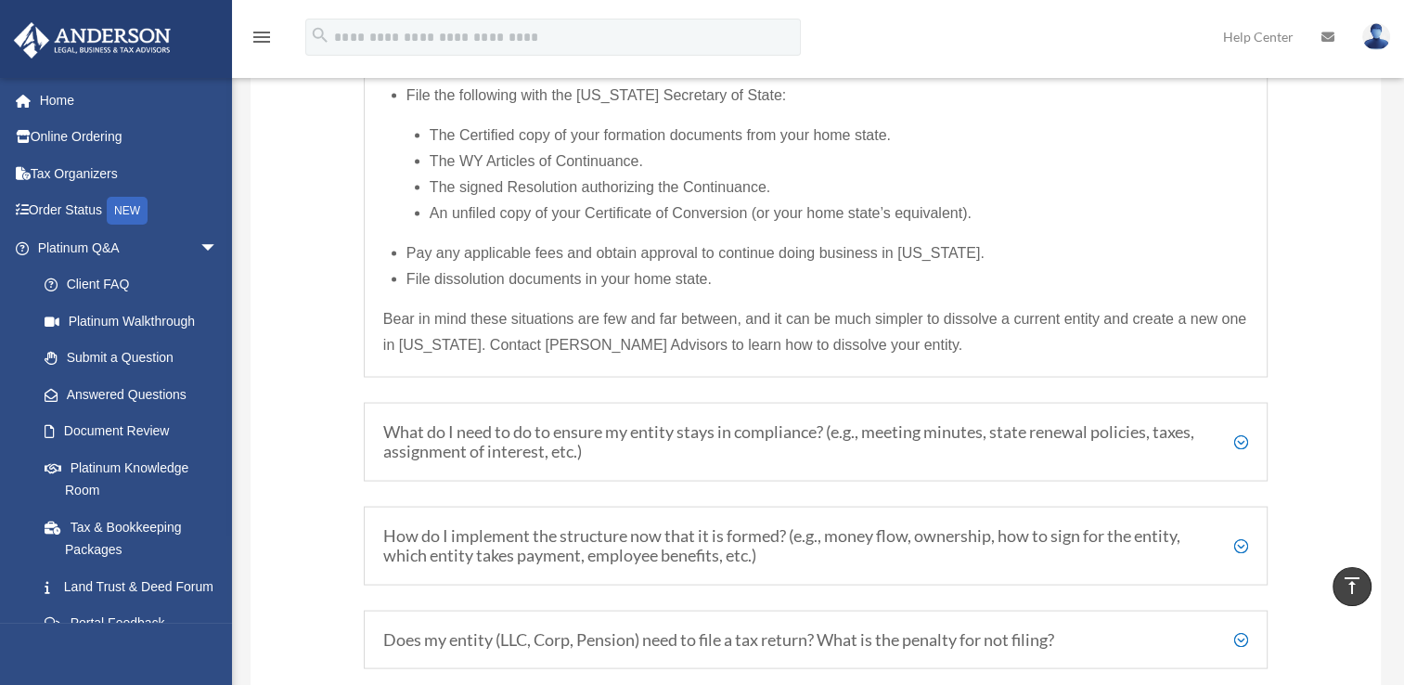
scroll to position [3506, 0]
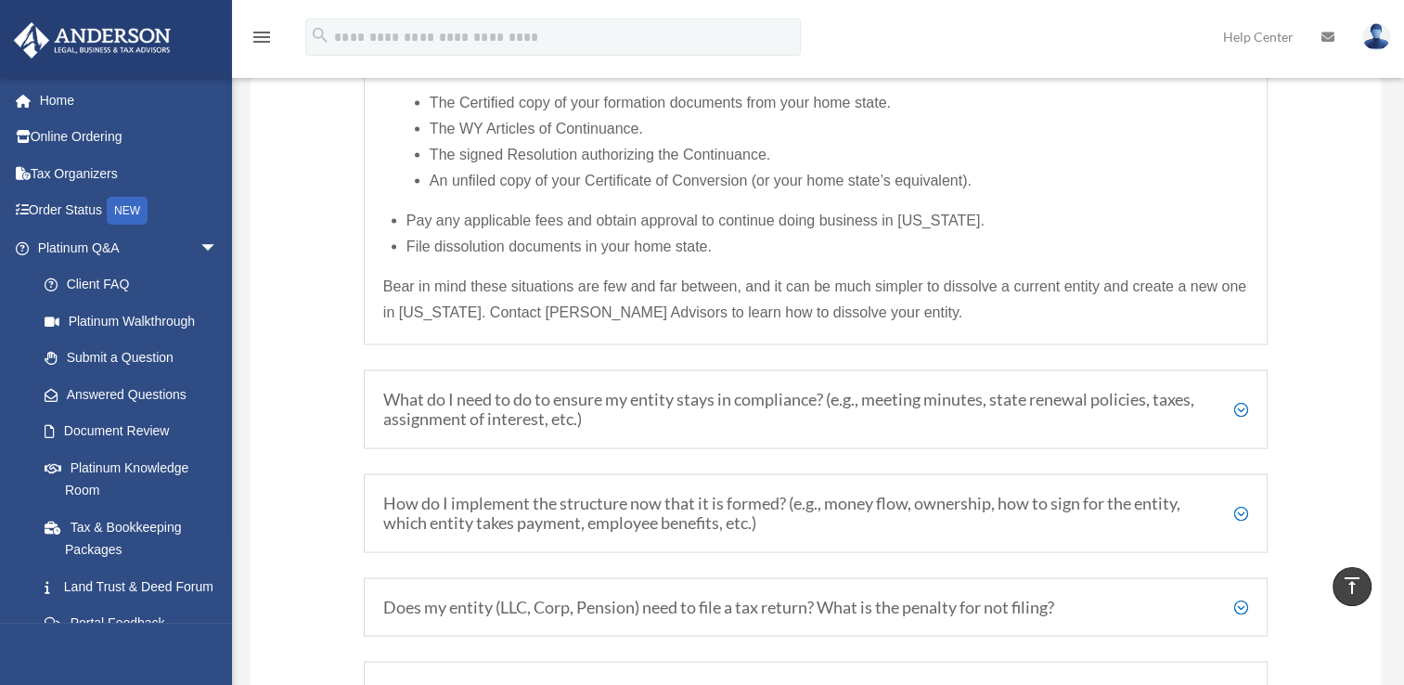
click at [1241, 393] on h5 "What do I need to do to ensure my entity stays in compliance? (e.g., meeting mi…" at bounding box center [815, 409] width 865 height 40
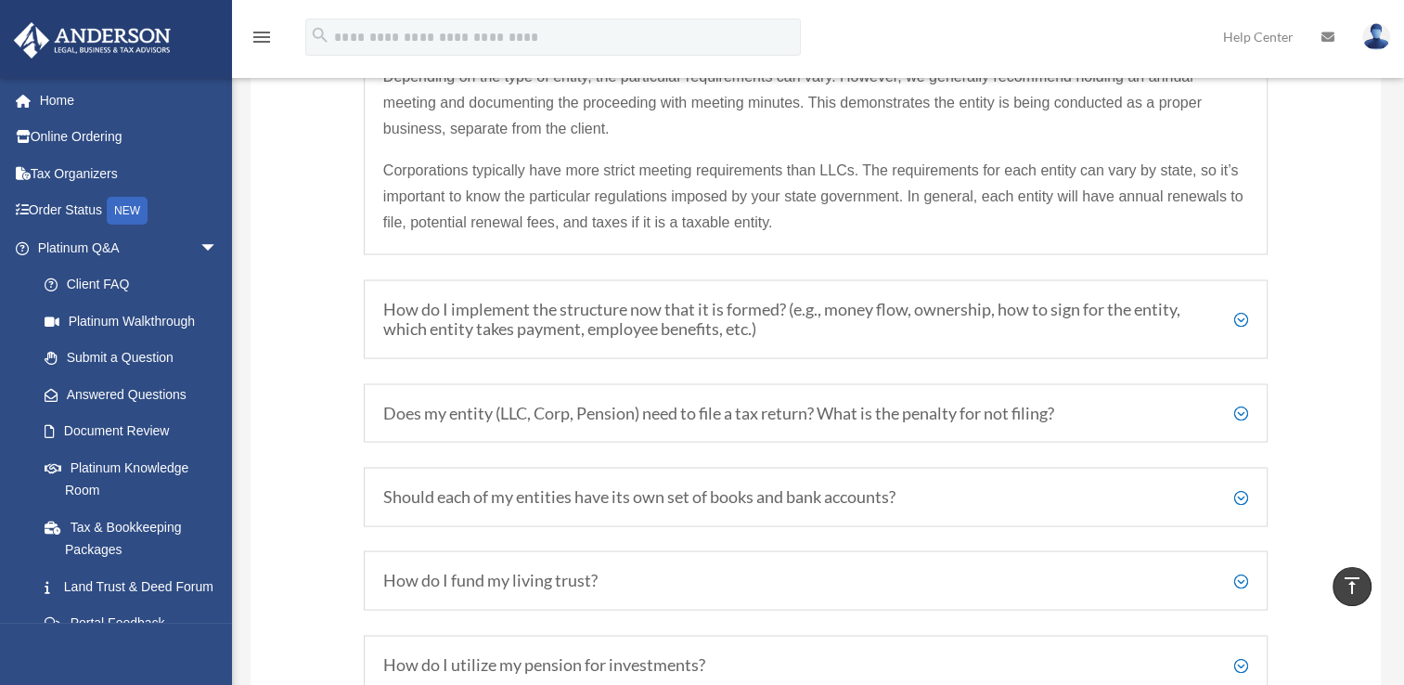
scroll to position [3387, 0]
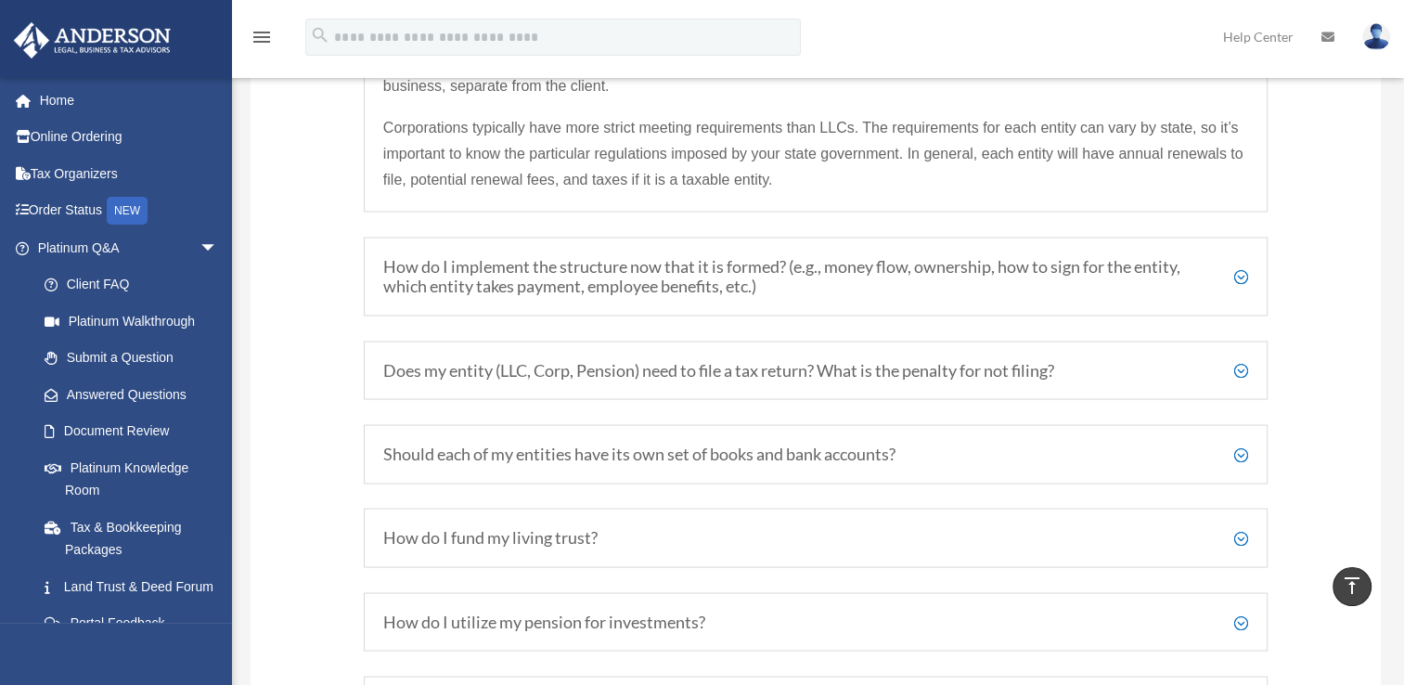
click at [1242, 287] on h5 "How do I implement the structure now that it is formed? (e.g., money flow, owne…" at bounding box center [815, 276] width 865 height 40
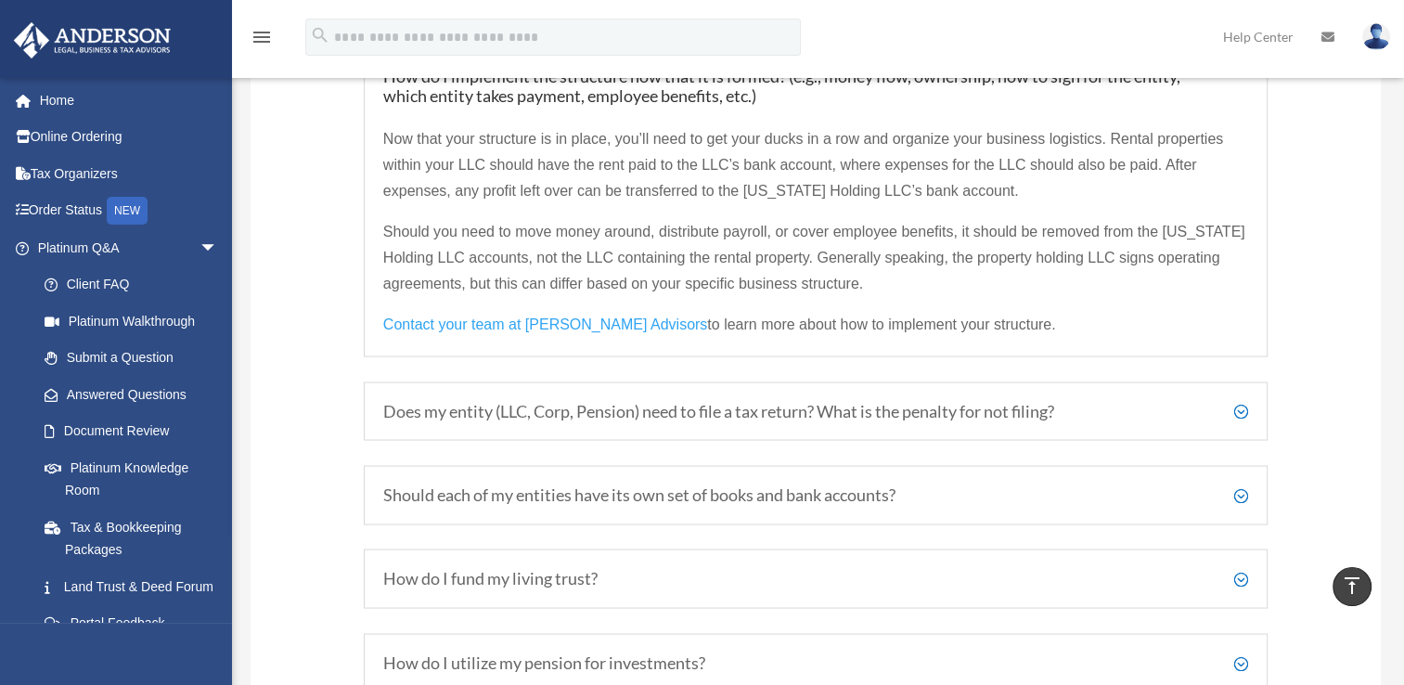
click at [1240, 417] on h5 "Does my entity (LLC, Corp, Pension) need to file a tax return? What is the pena…" at bounding box center [815, 411] width 865 height 20
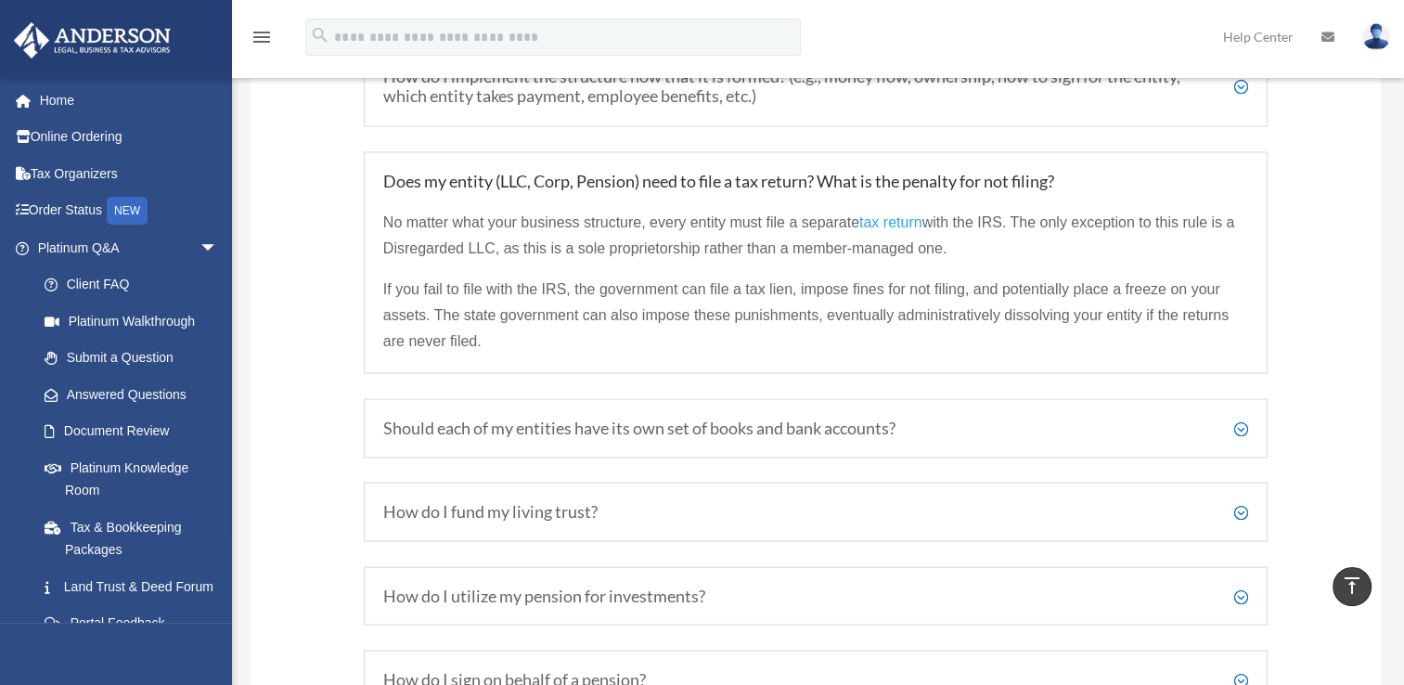
click at [1240, 436] on h5 "Should each of my entities have its own set of books and bank accounts?" at bounding box center [815, 428] width 865 height 20
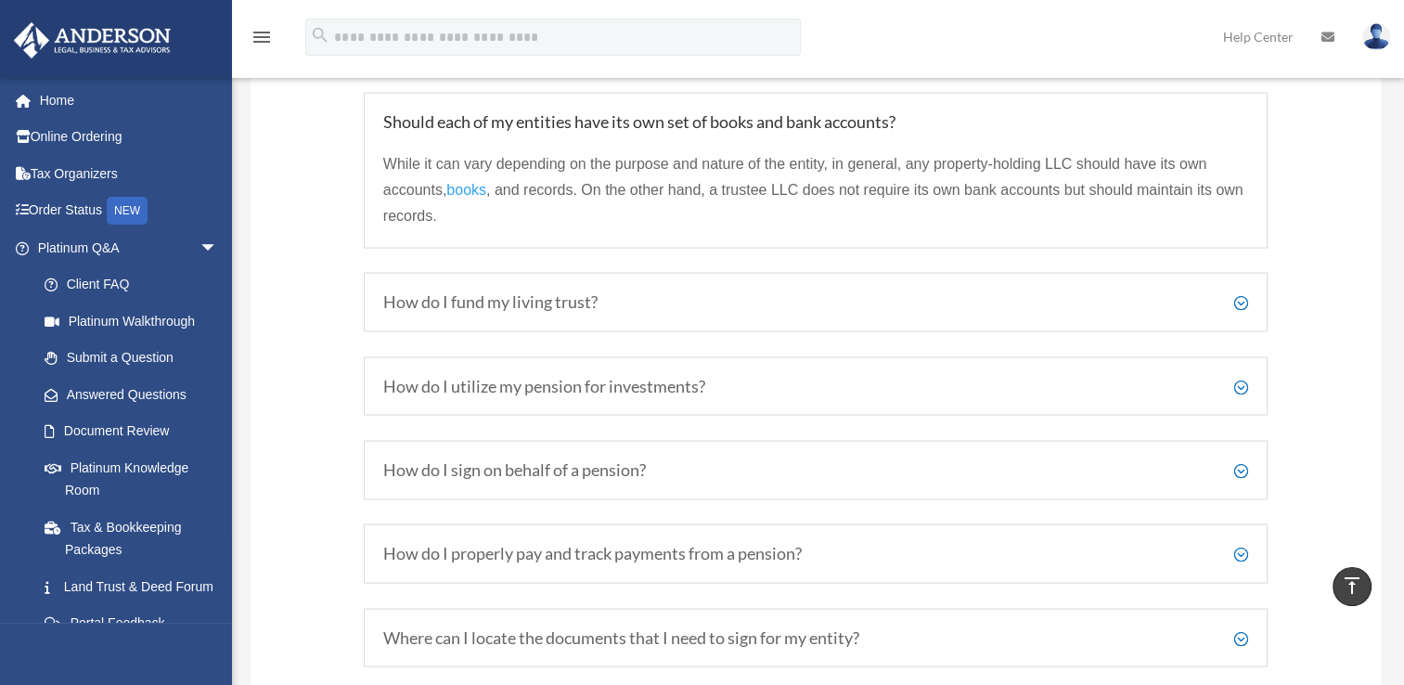
scroll to position [3572, 0]
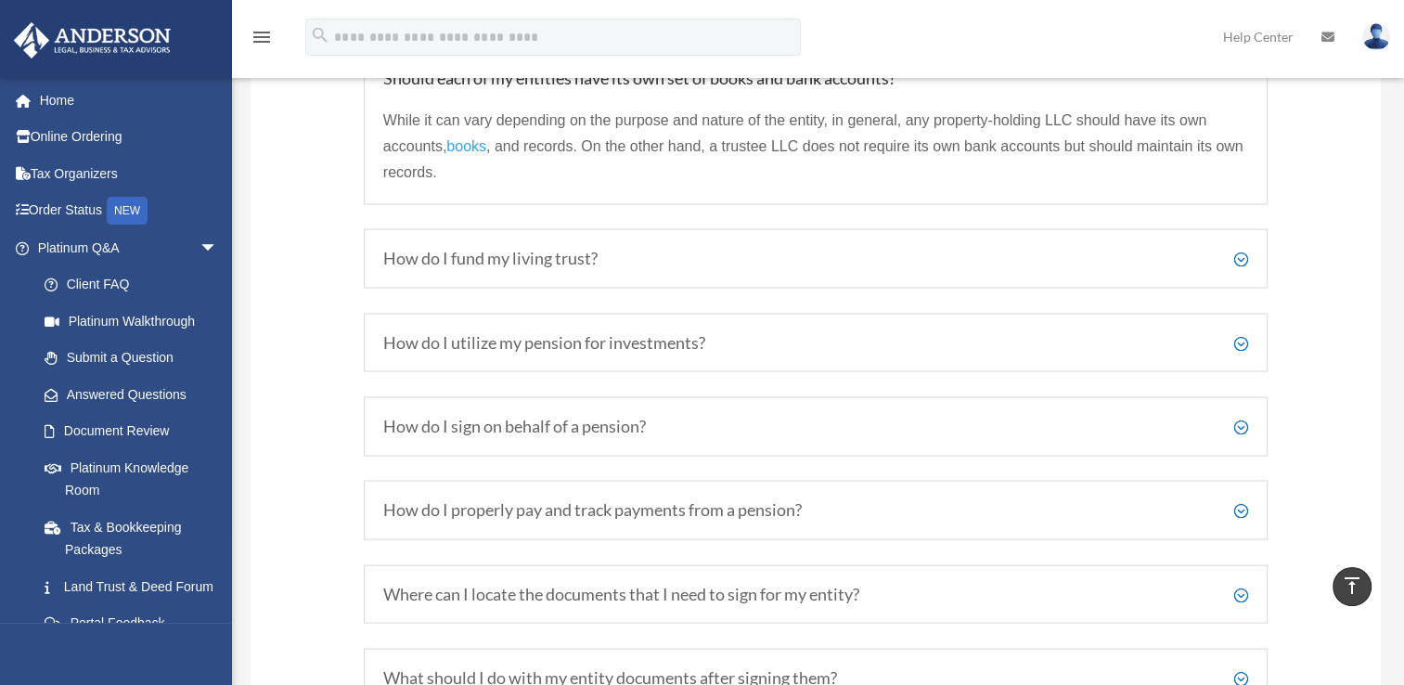
click at [1242, 265] on h5 "How do I fund my living trust?" at bounding box center [815, 259] width 865 height 20
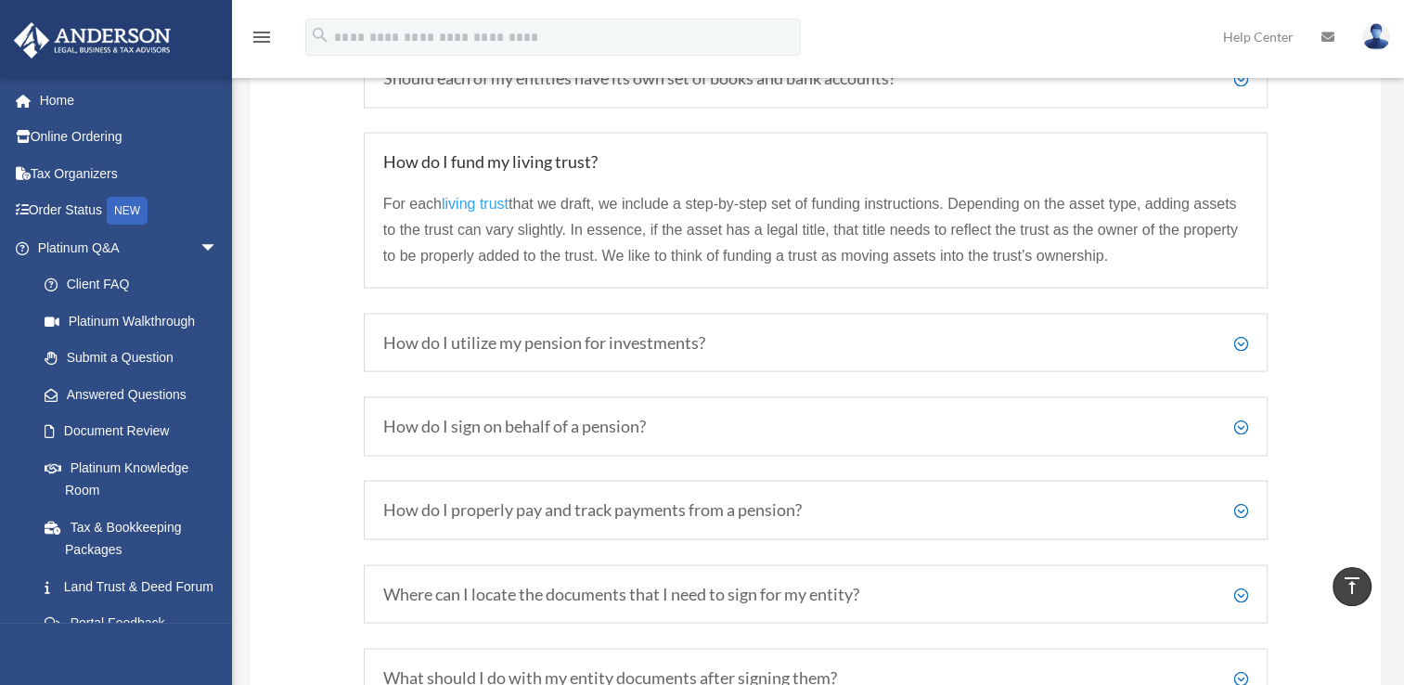
click at [1239, 350] on h5 "How do I utilize my pension for investments?" at bounding box center [815, 343] width 865 height 20
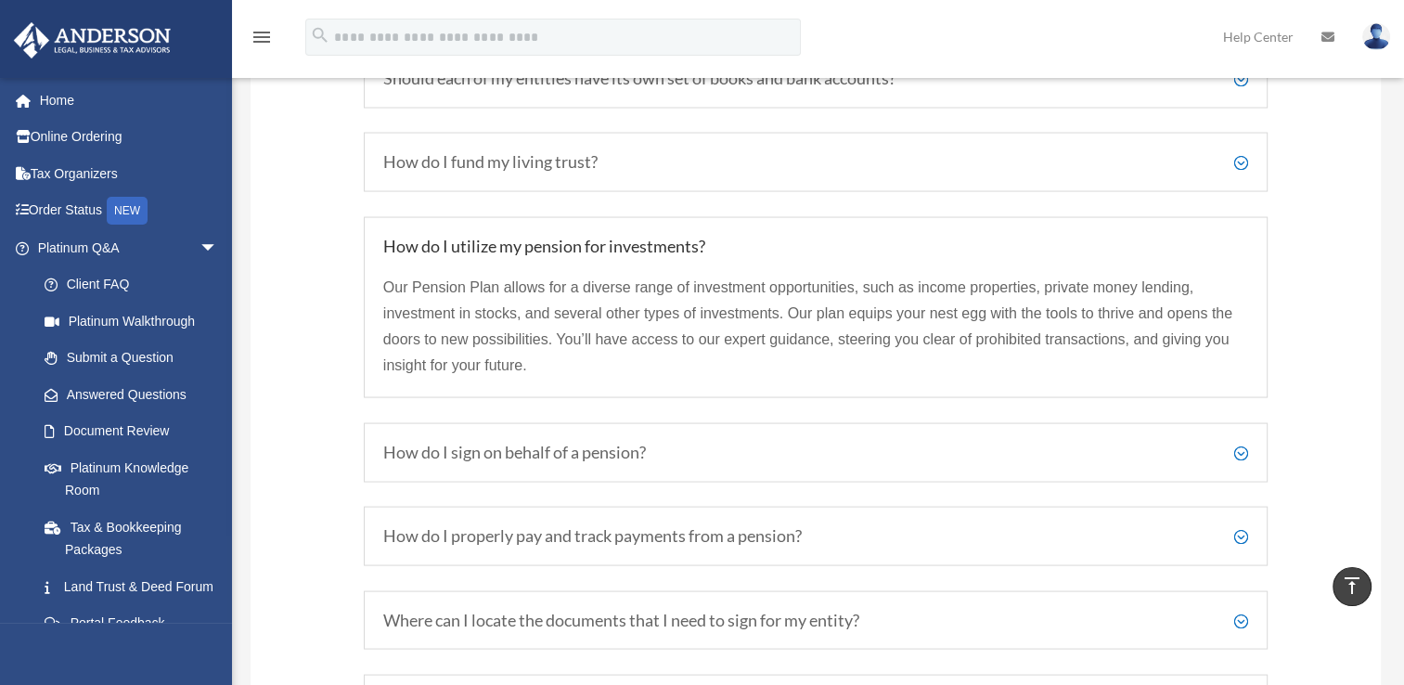
click at [1241, 460] on h5 "How do I sign on behalf of a pension?" at bounding box center [815, 453] width 865 height 20
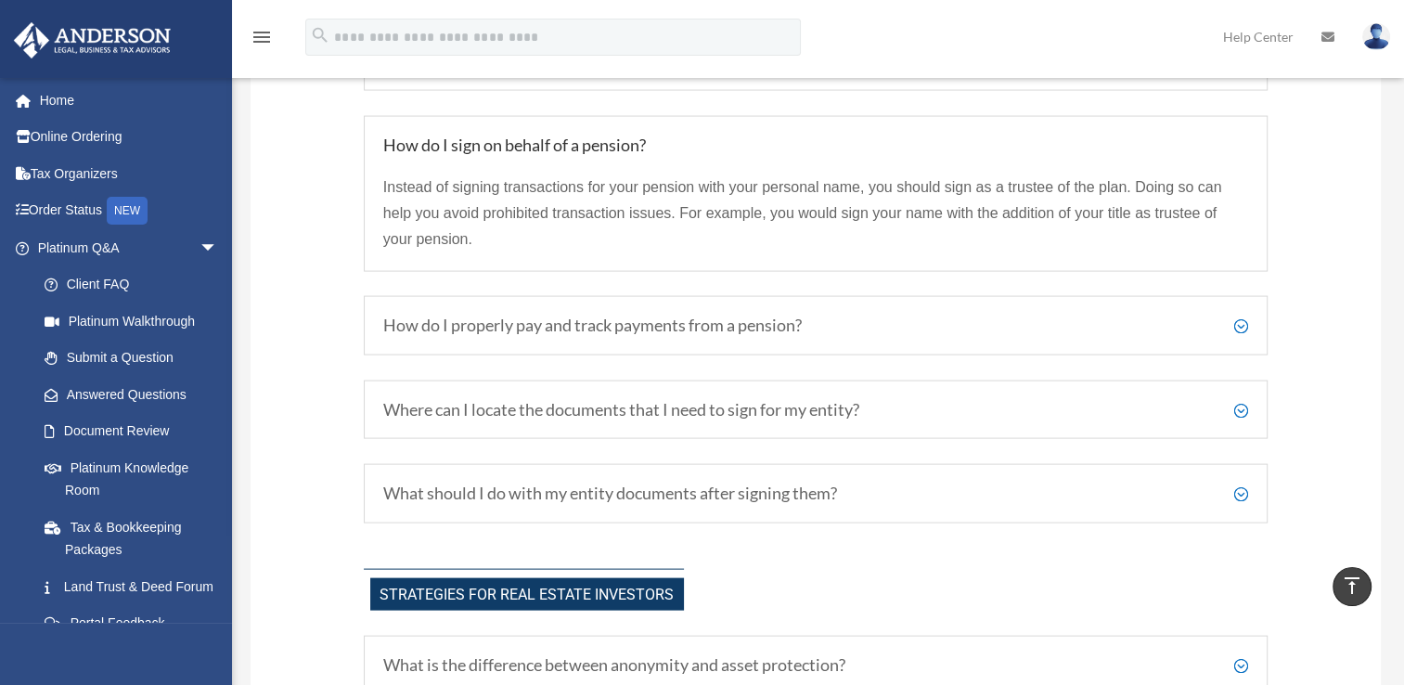
scroll to position [3758, 0]
click at [1240, 332] on h5 "How do I properly pay and track payments from a pension?" at bounding box center [815, 325] width 865 height 20
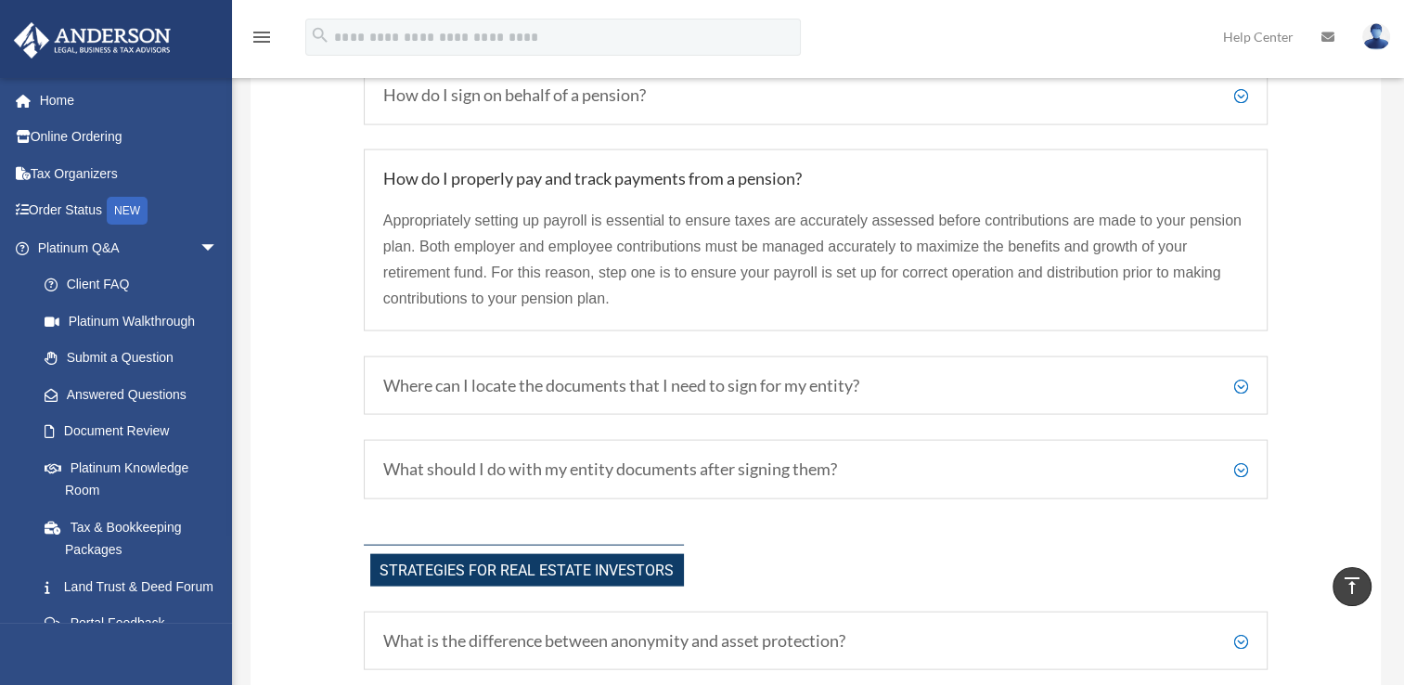
scroll to position [3850, 0]
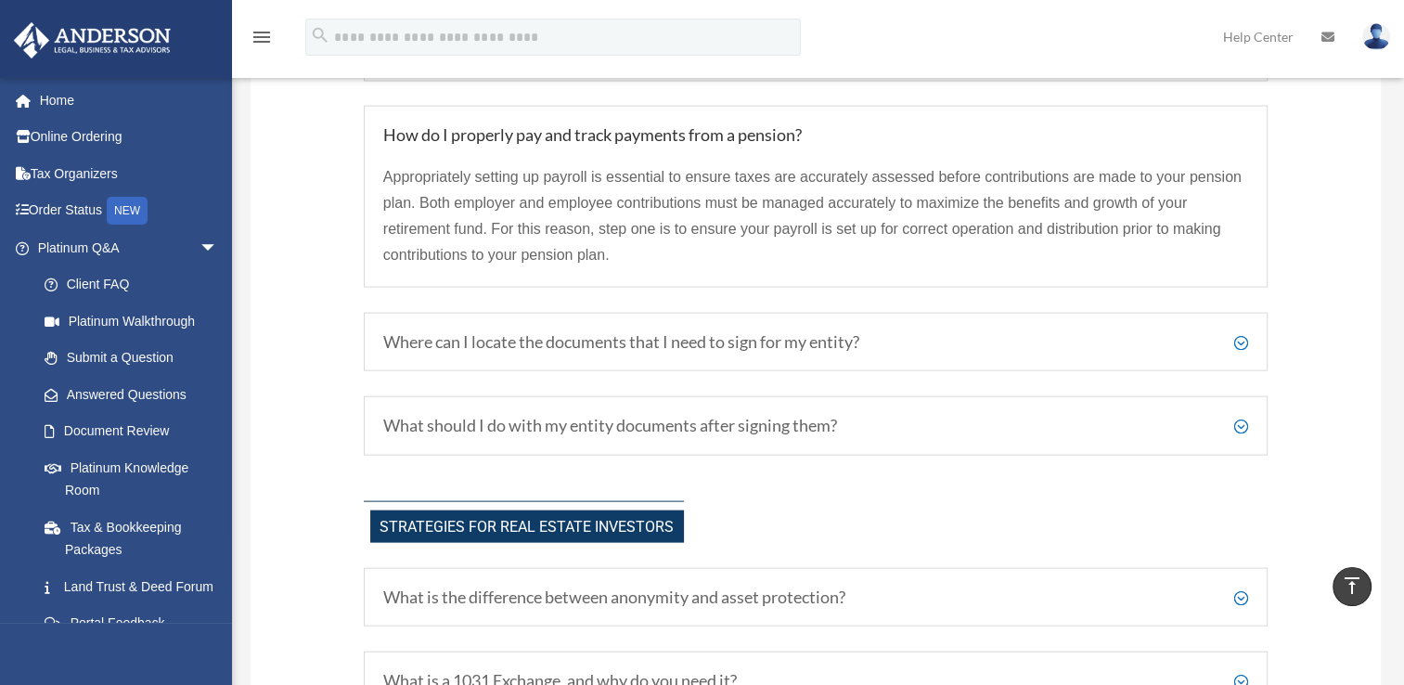
click at [1240, 349] on h5 "Where can I locate the documents that I need to sign for my entity?" at bounding box center [815, 342] width 865 height 20
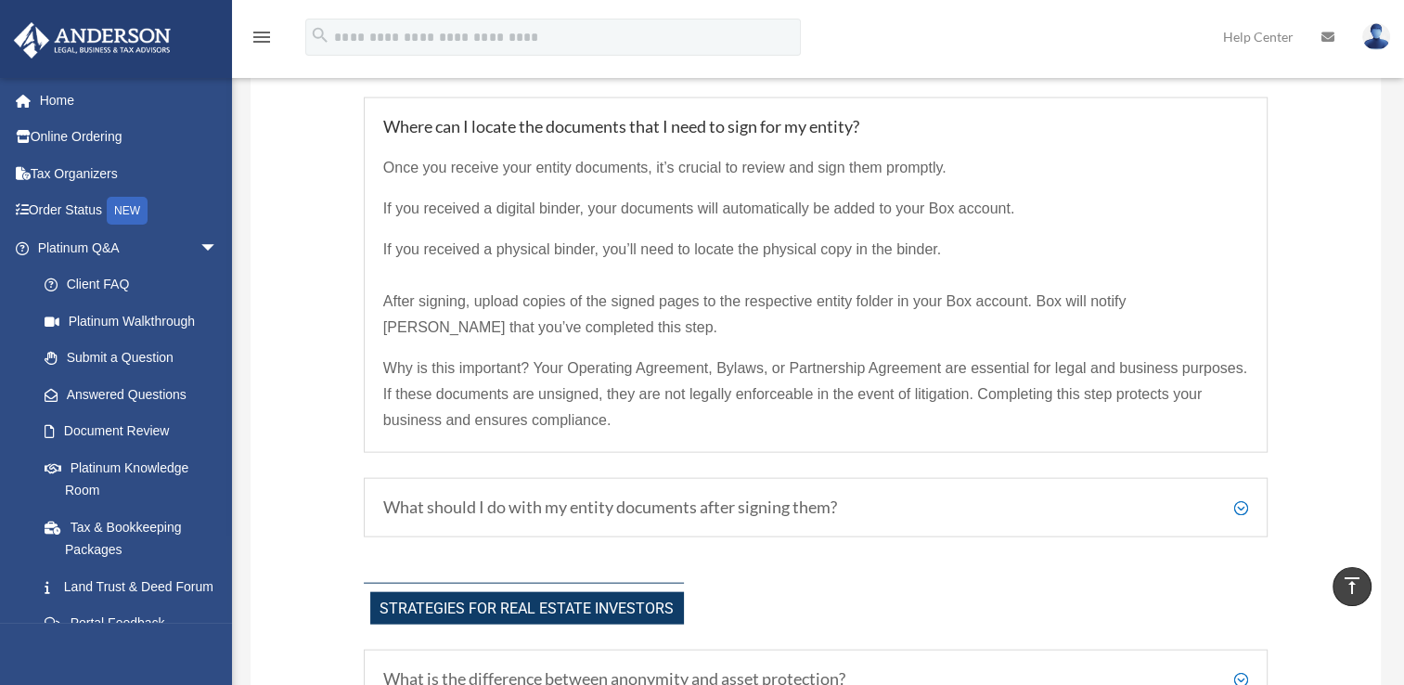
scroll to position [4036, 0]
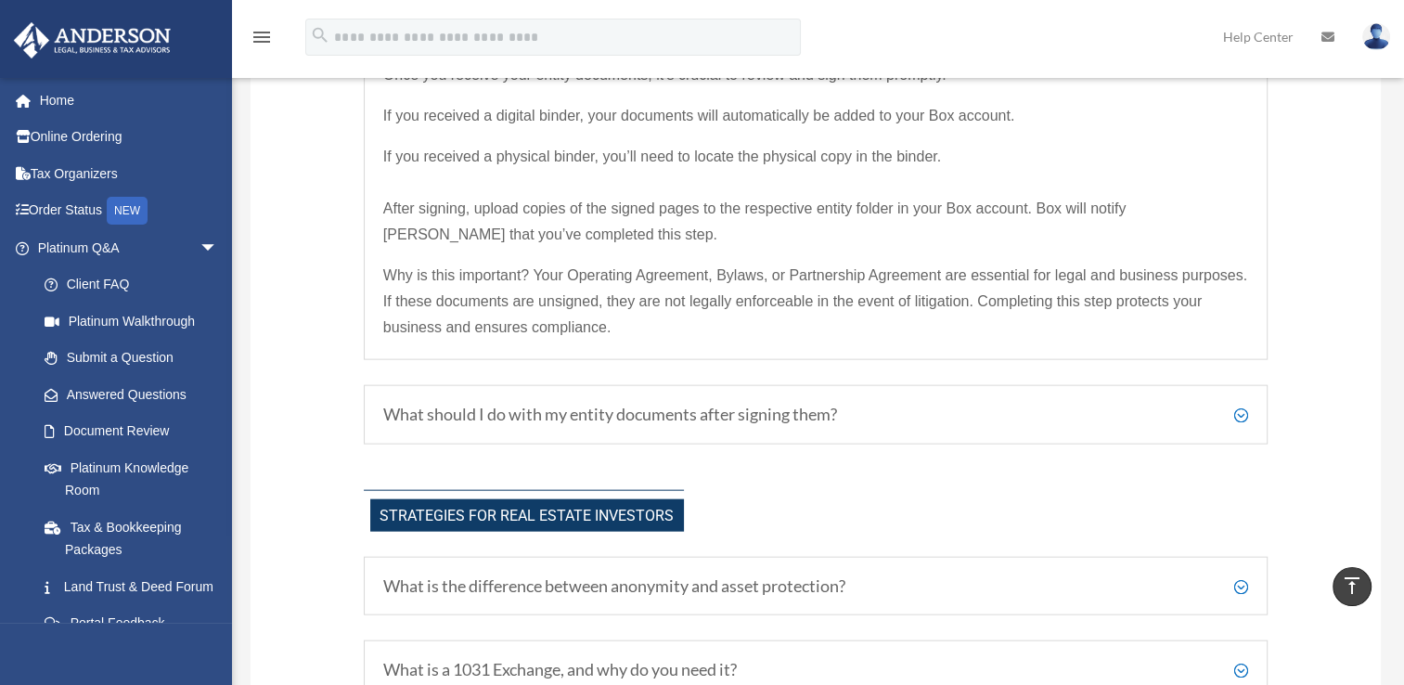
click at [1240, 421] on h5 "What should I do with my entity documents after signing them?" at bounding box center [815, 415] width 865 height 20
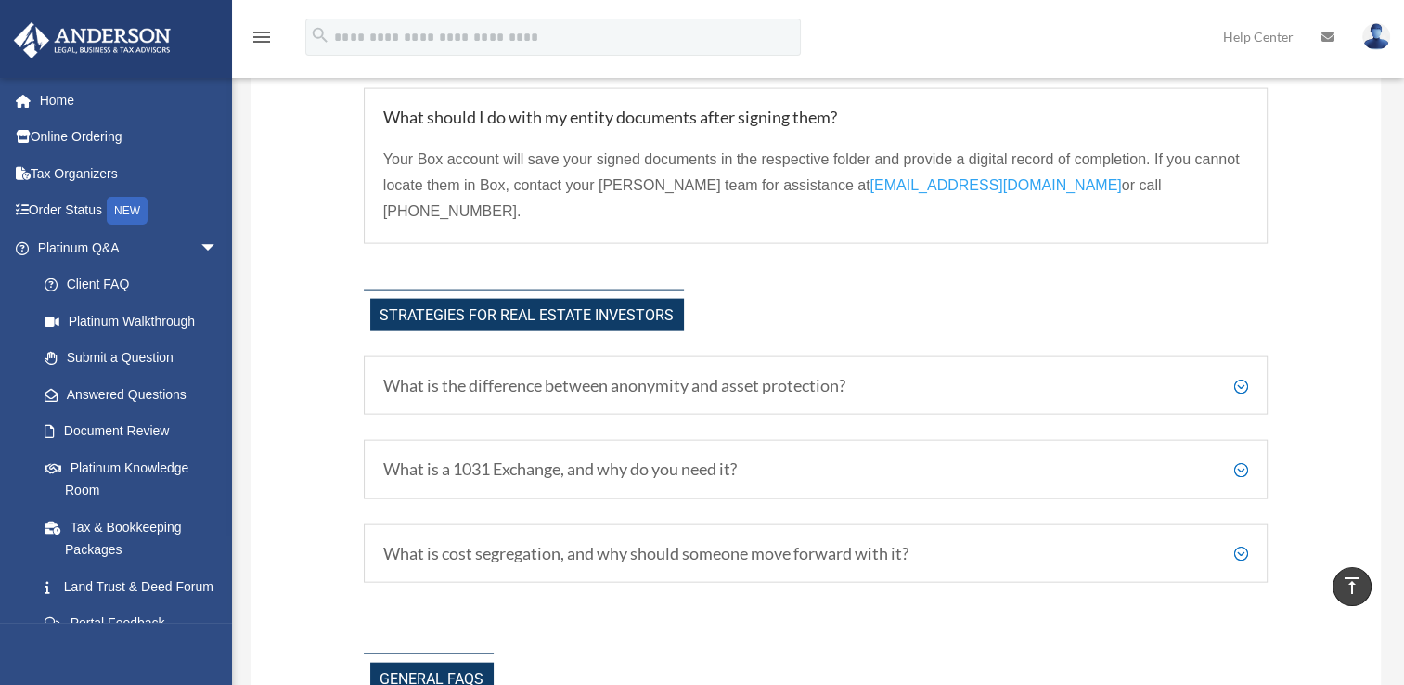
click at [1240, 376] on h5 "What is the difference between anonymity and asset protection?" at bounding box center [815, 386] width 865 height 20
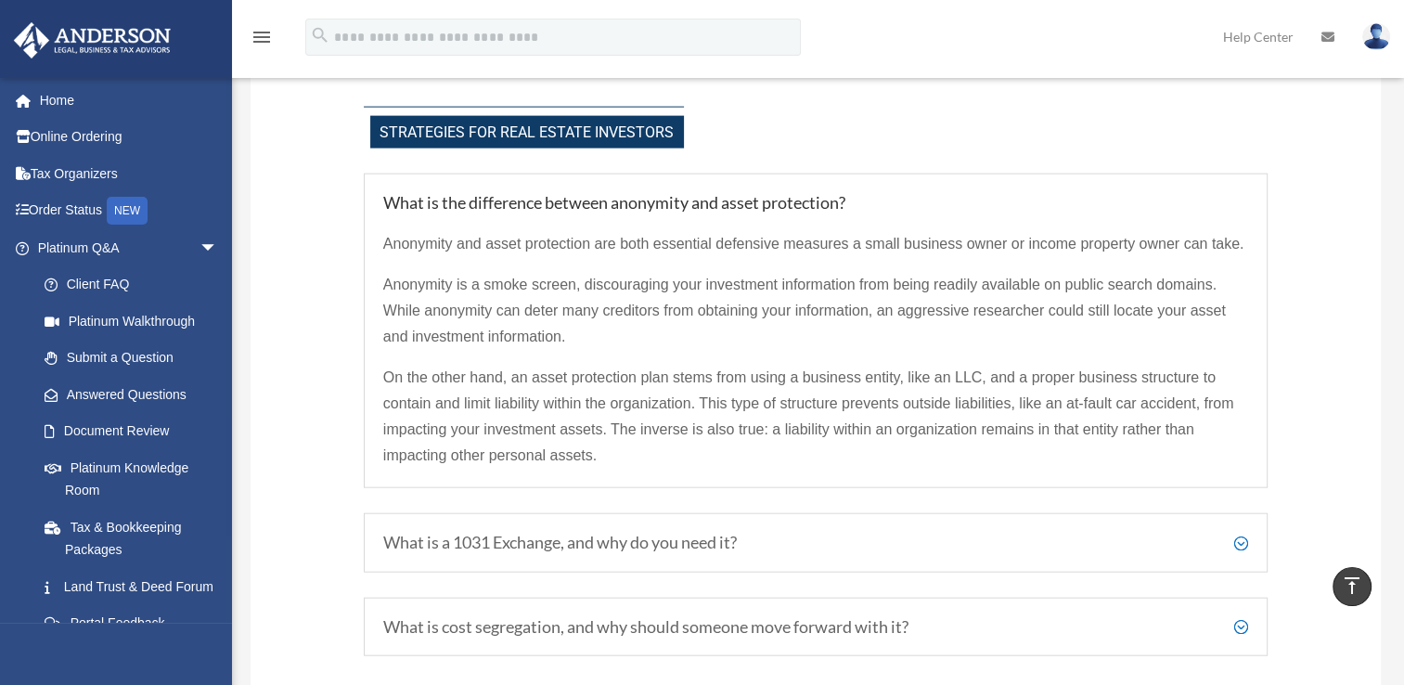
scroll to position [4222, 0]
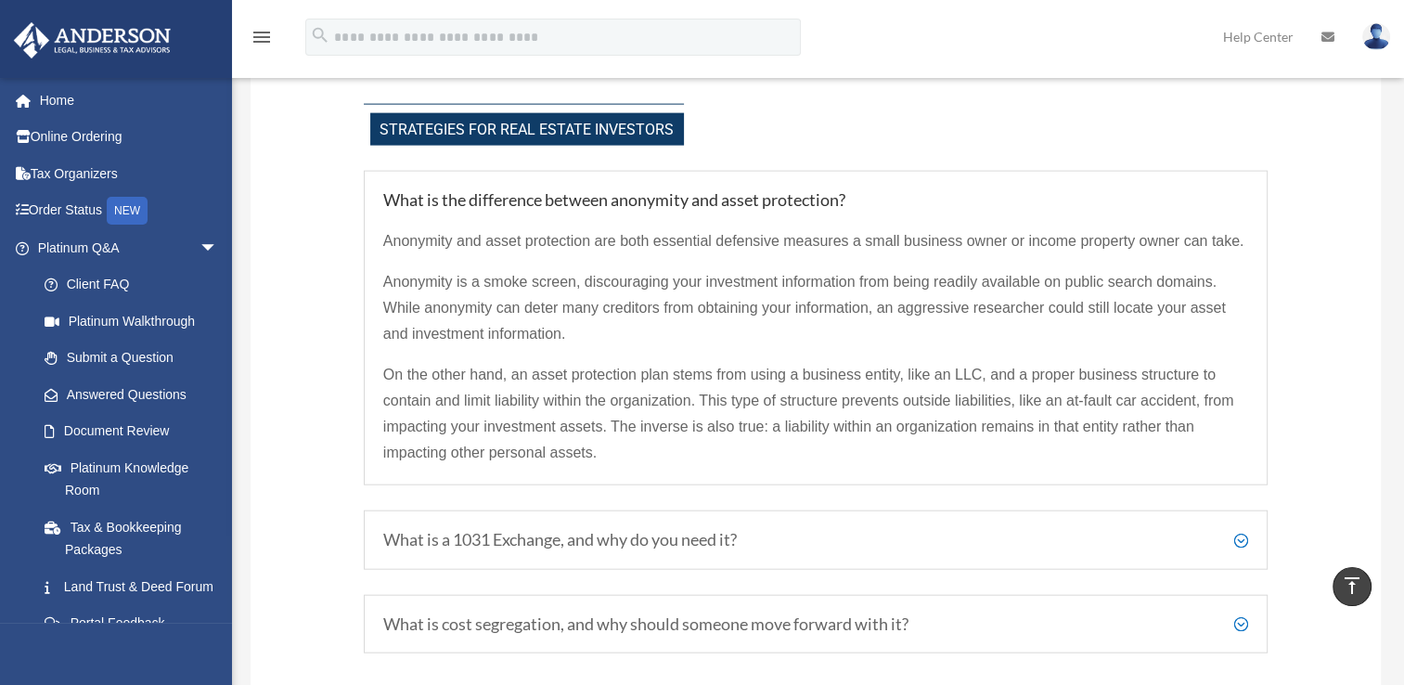
click at [1243, 530] on h5 "What is a 1031 Exchange, and why do you need it?" at bounding box center [815, 540] width 865 height 20
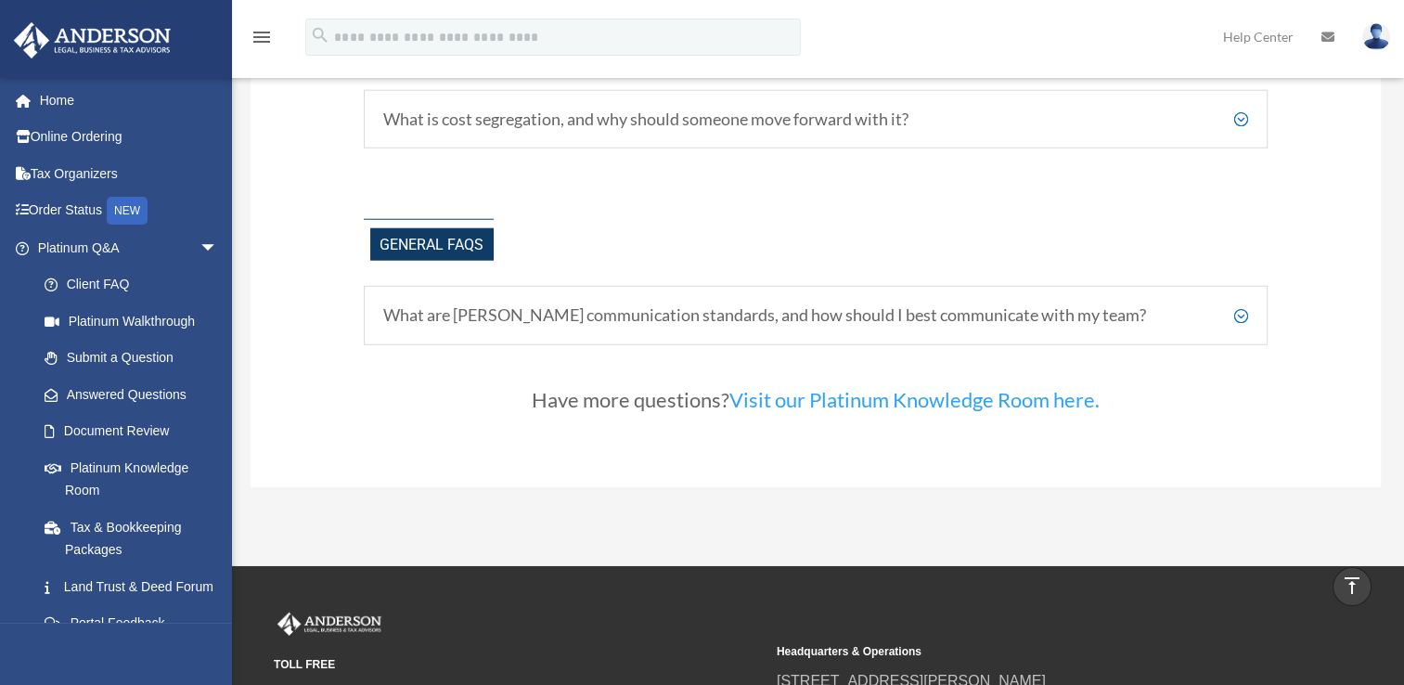
scroll to position [4593, 0]
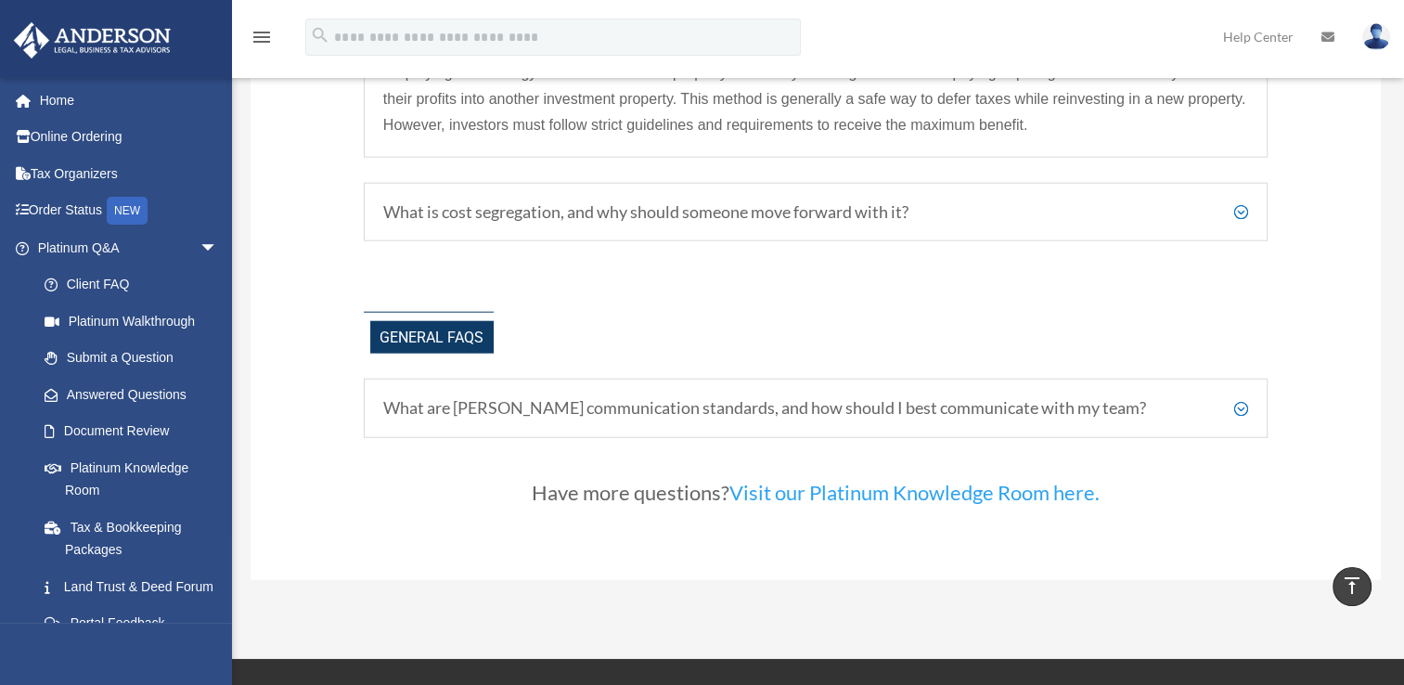
click at [1240, 202] on h5 "What is cost segregation, and why should someone move forward with it?" at bounding box center [815, 212] width 865 height 20
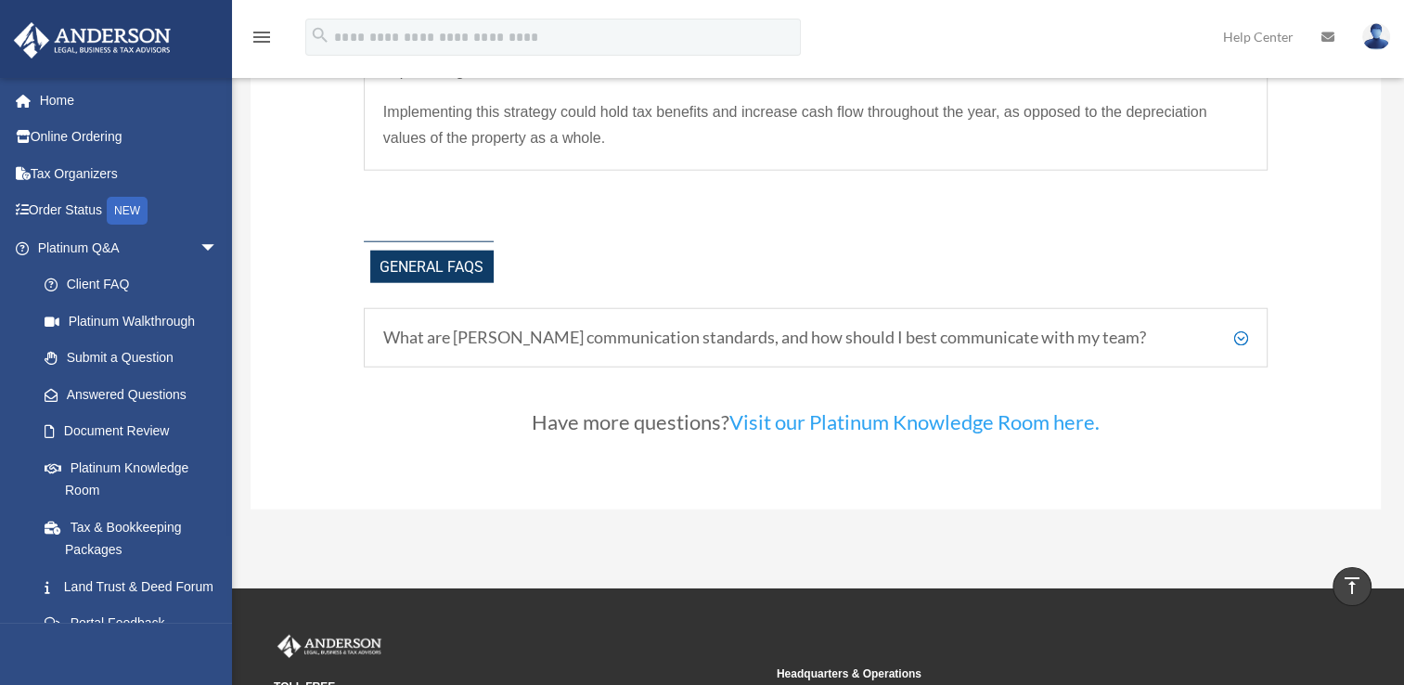
scroll to position [4680, 0]
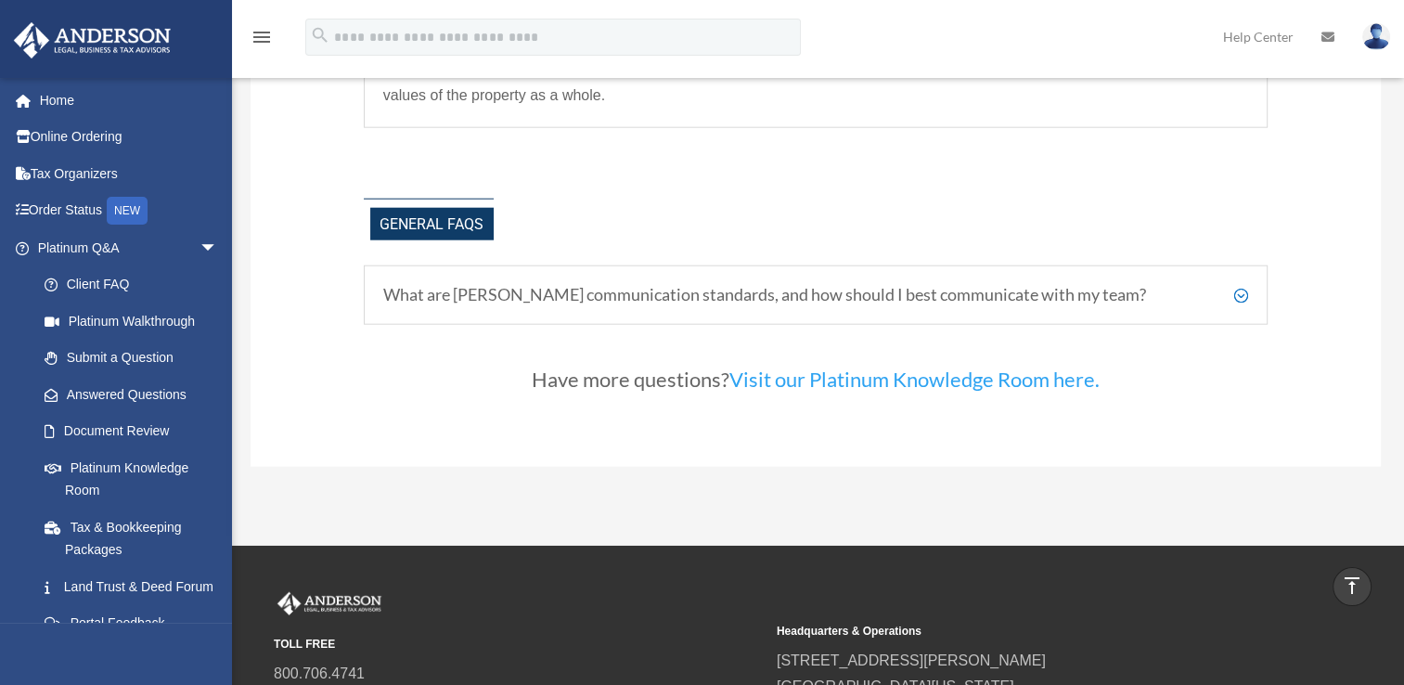
click at [1241, 285] on h5 "What are Anderson's communication standards, and how should I best communicate …" at bounding box center [815, 295] width 865 height 20
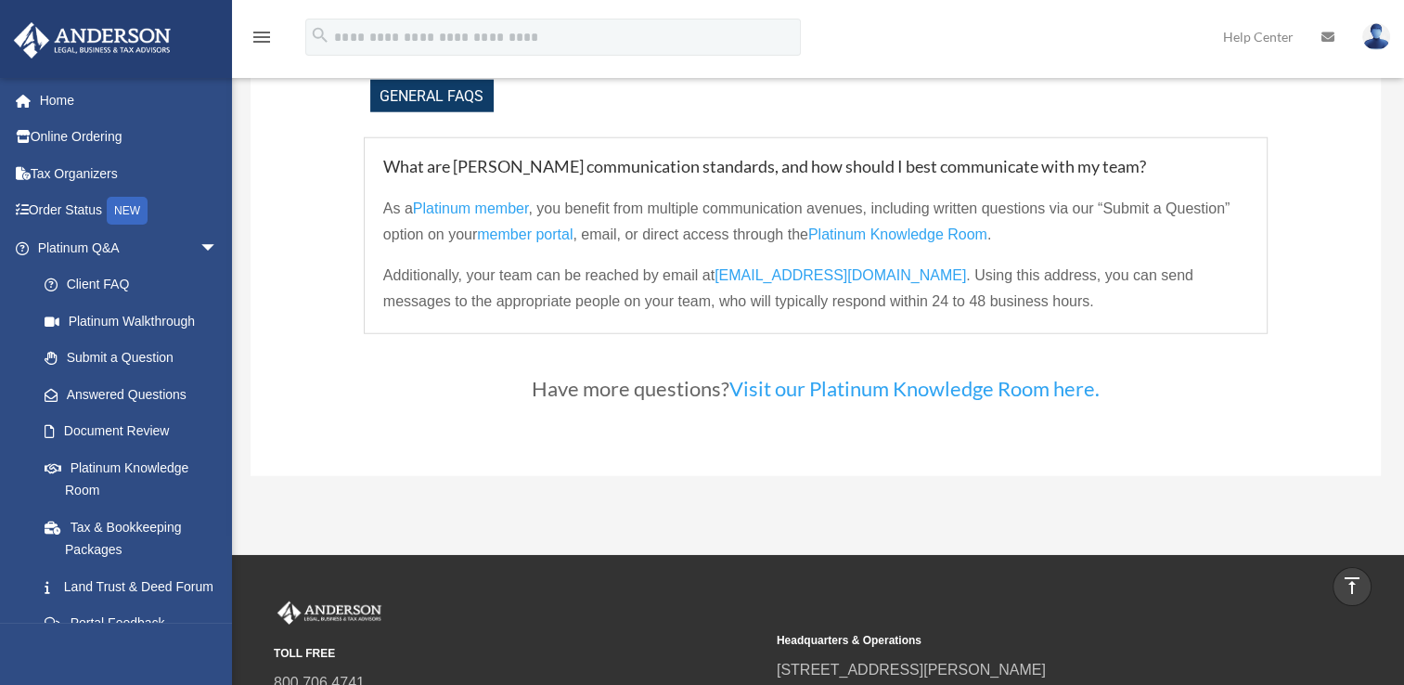
scroll to position [4866, 0]
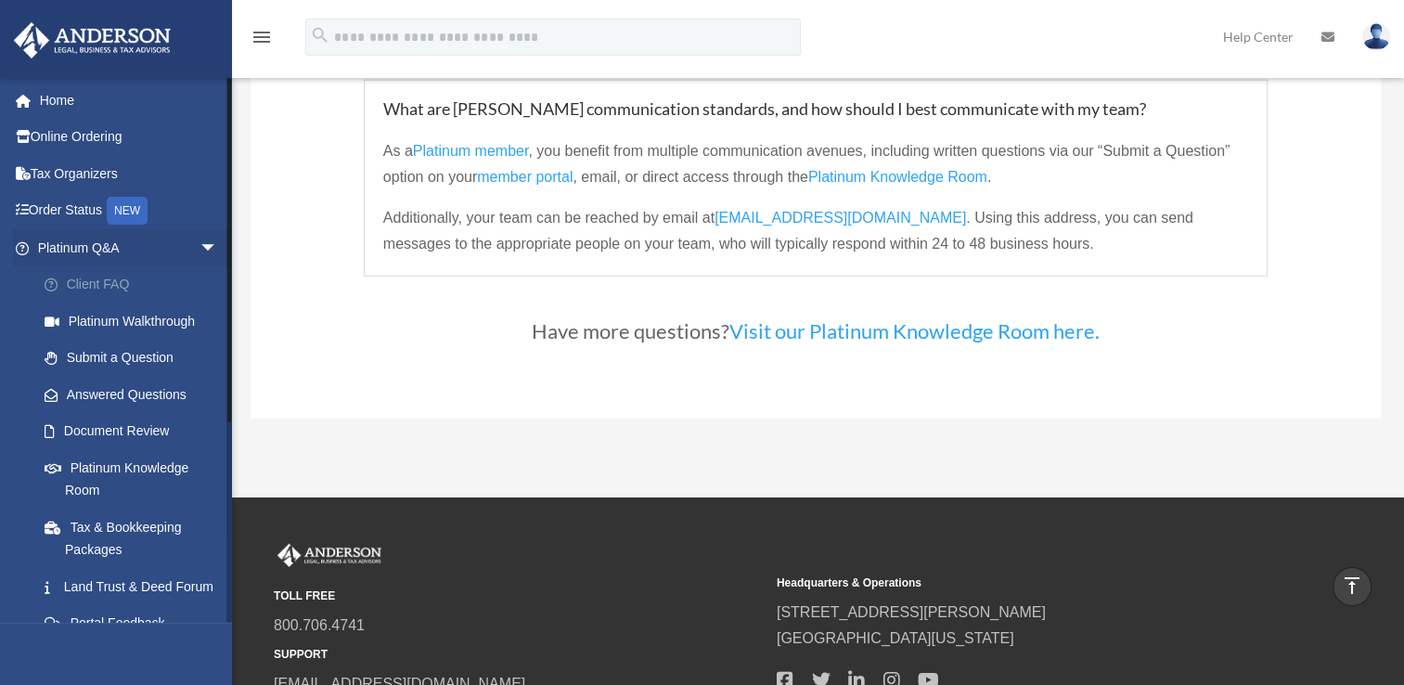
click at [99, 283] on link "Client FAQ" at bounding box center [136, 284] width 220 height 37
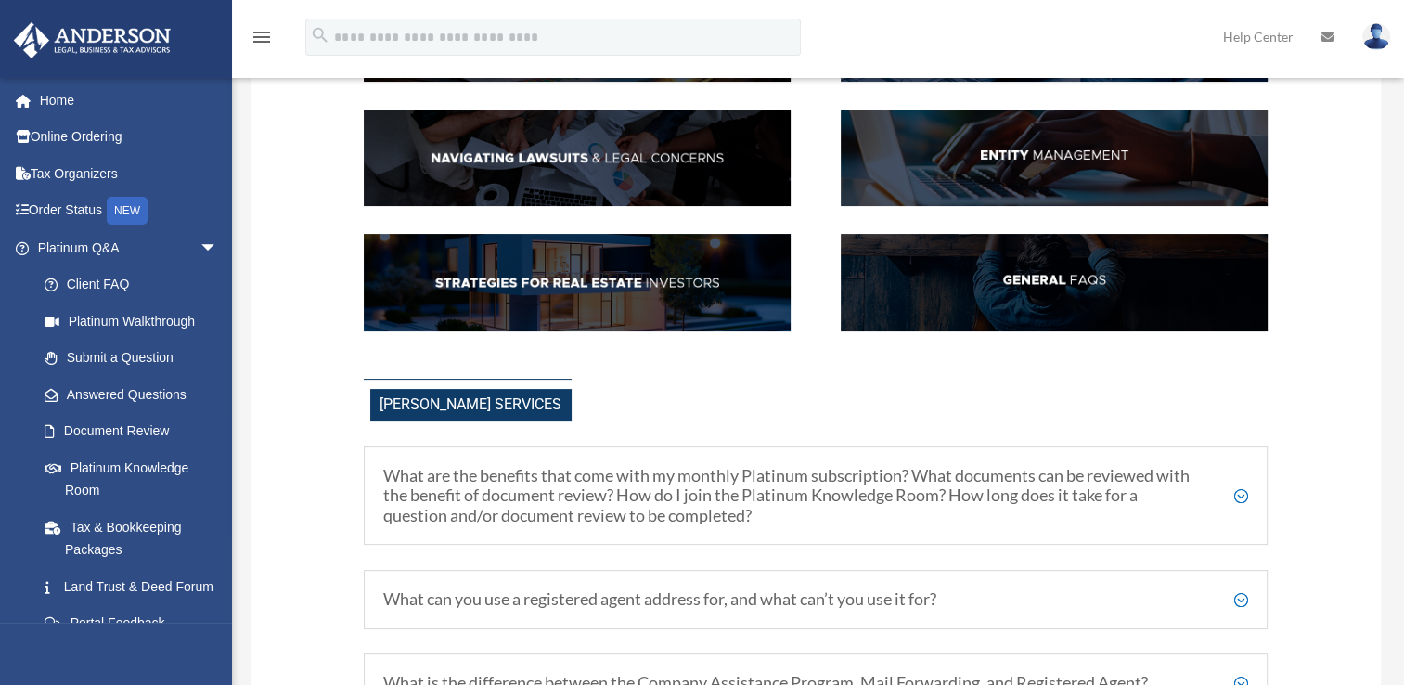
scroll to position [278, 0]
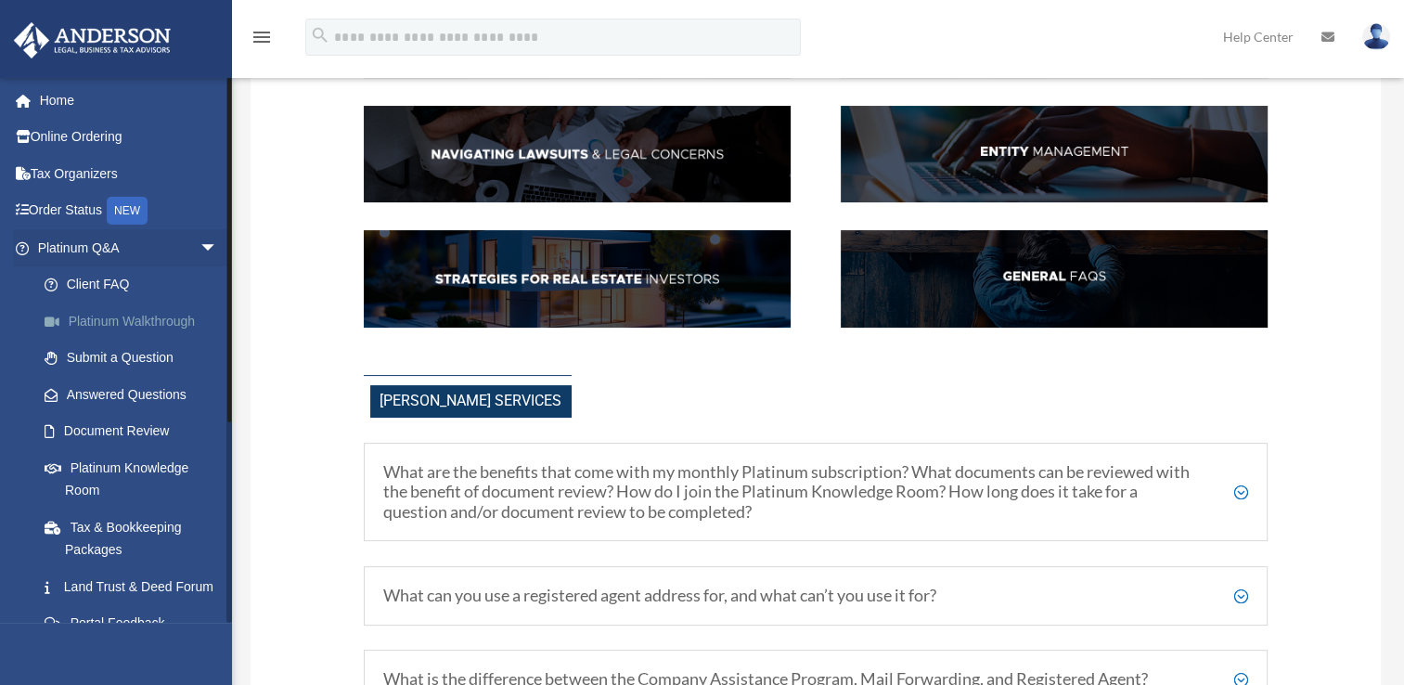
click at [108, 320] on link "Platinum Walkthrough" at bounding box center [136, 320] width 220 height 37
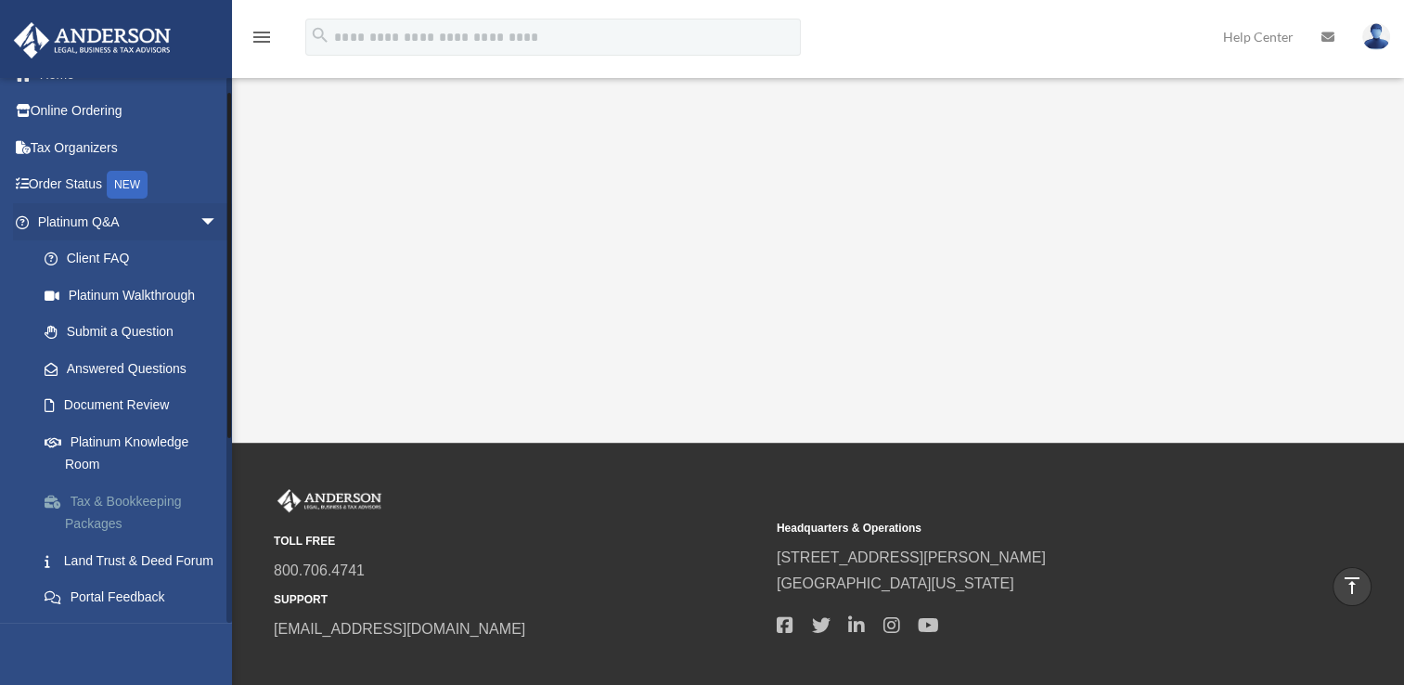
scroll to position [23, 0]
